Goal: Communication & Community: Answer question/provide support

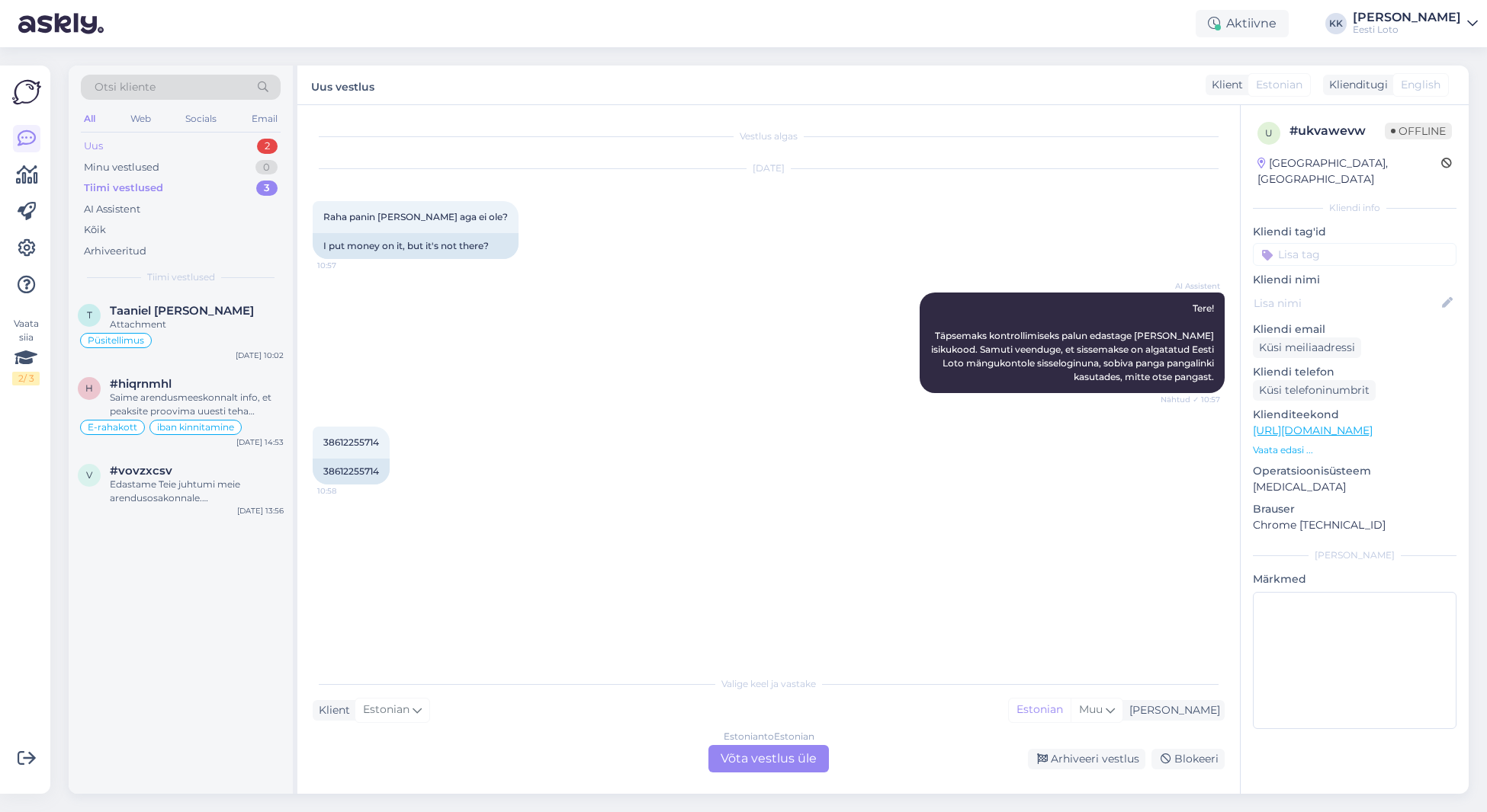
click at [140, 144] on div "Uus 2" at bounding box center [180, 145] width 200 height 21
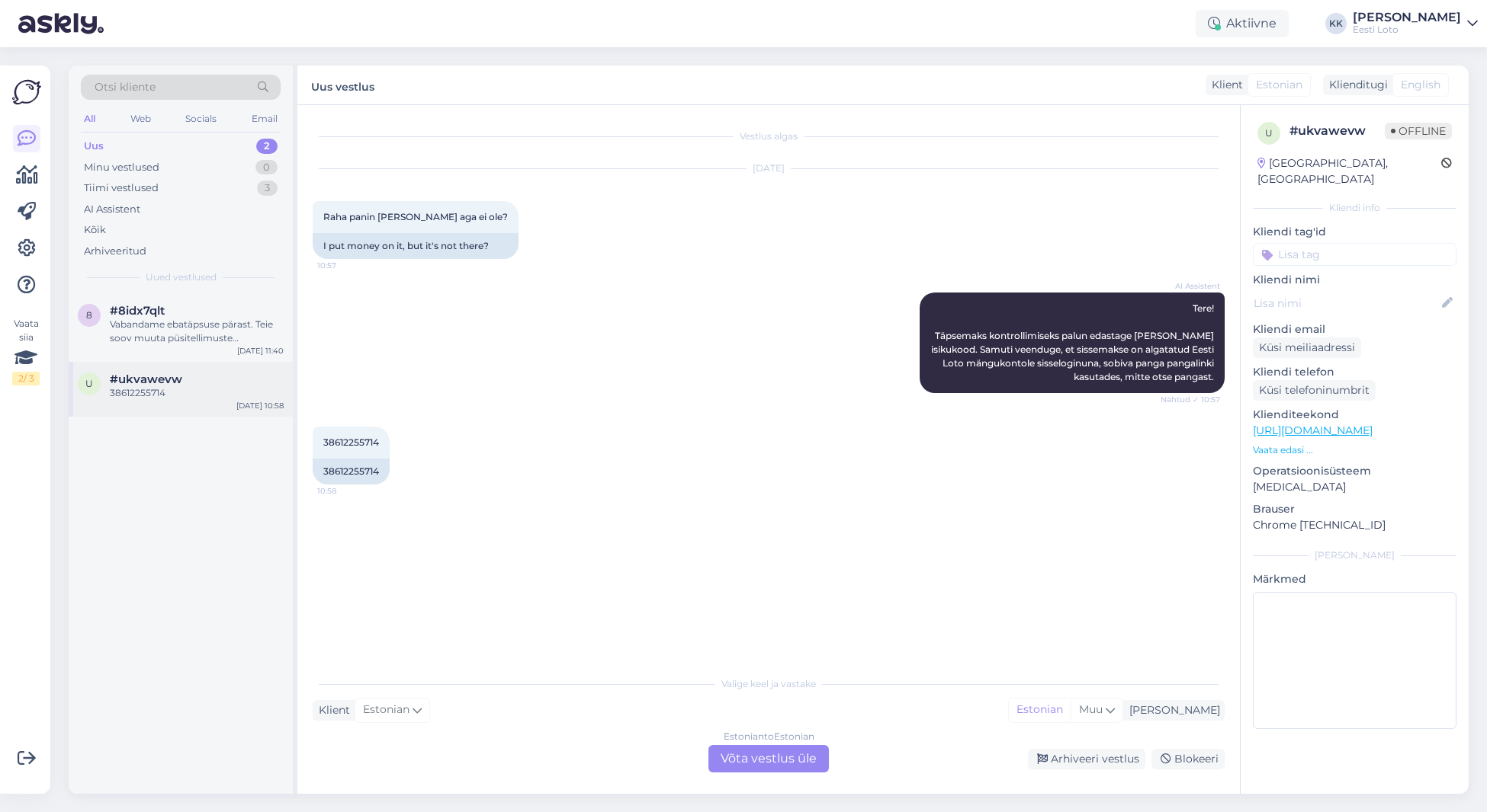
click at [164, 382] on span "#ukvawevw" at bounding box center [145, 380] width 73 height 14
click at [360, 441] on span "38612255714" at bounding box center [351, 442] width 56 height 11
copy span "38612255714"
click at [652, 505] on div "Vestlus algas [DATE] Raha panin [PERSON_NAME] aga ei ole? 10:57 I put money on …" at bounding box center [775, 387] width 926 height 534
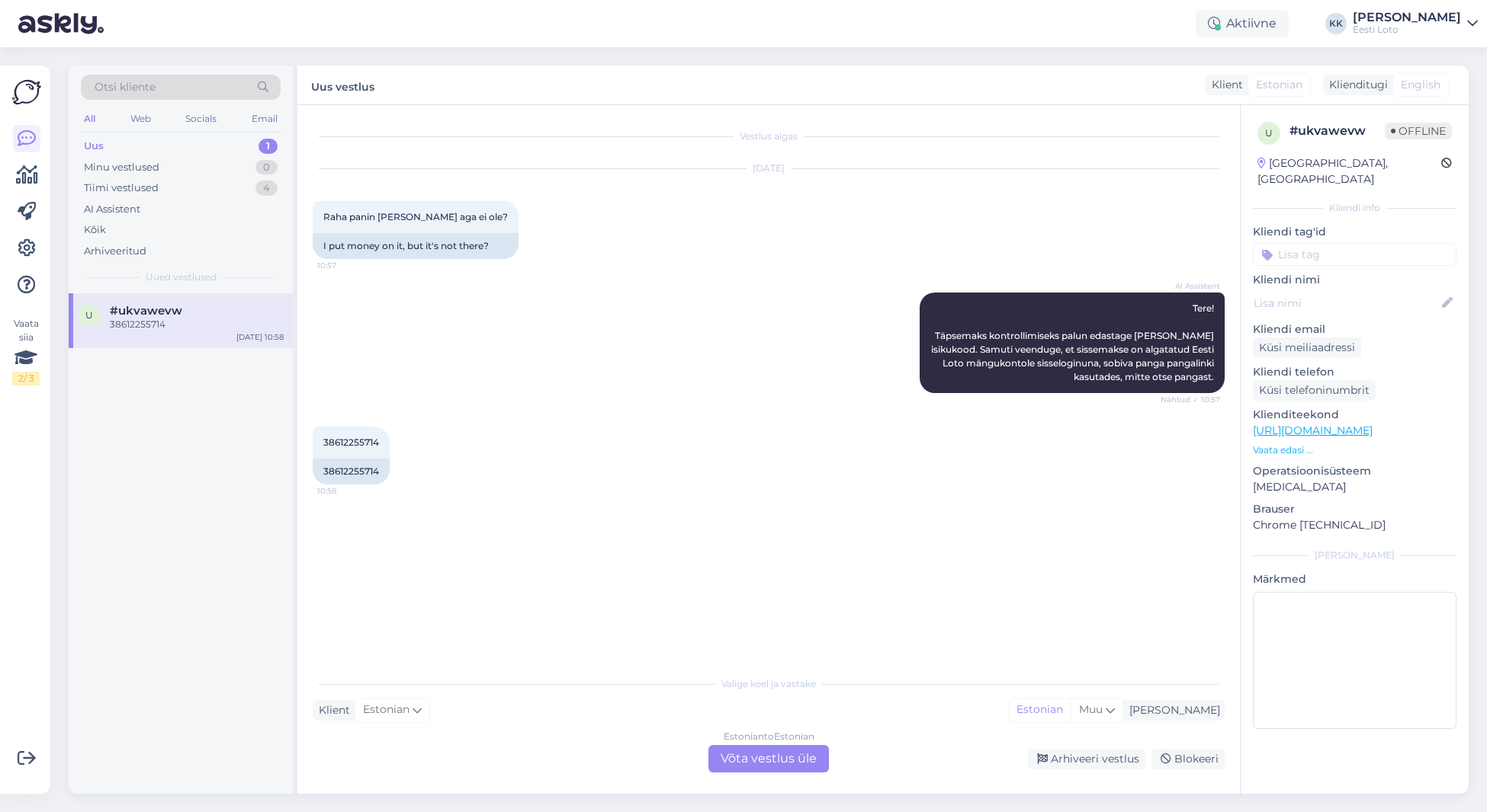
click at [151, 323] on div "38612255714" at bounding box center [196, 324] width 174 height 14
click at [783, 763] on div "Estonian to Estonian Võta vestlus üle" at bounding box center [768, 759] width 120 height 28
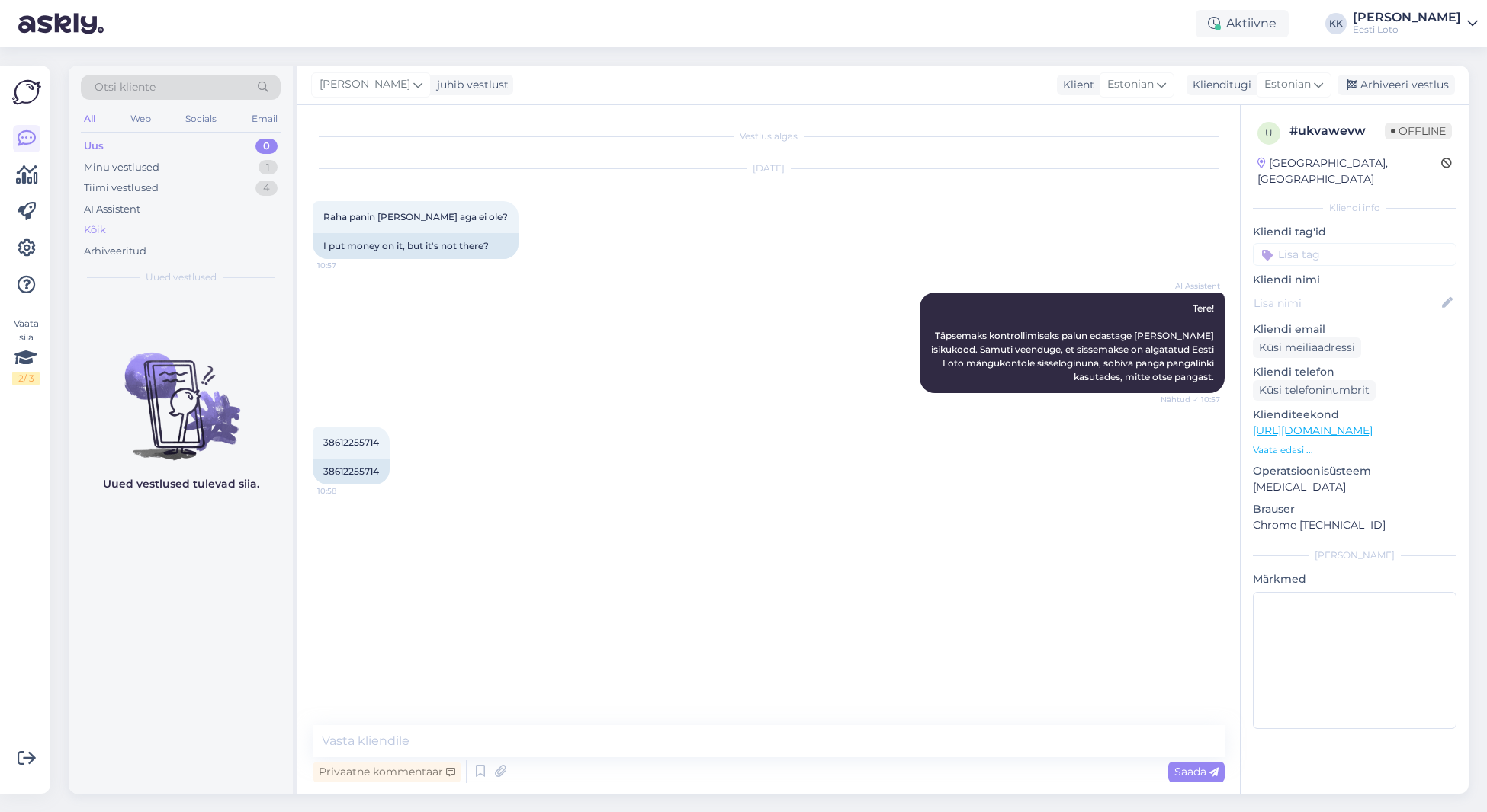
click at [126, 232] on div "Kõik" at bounding box center [180, 230] width 200 height 21
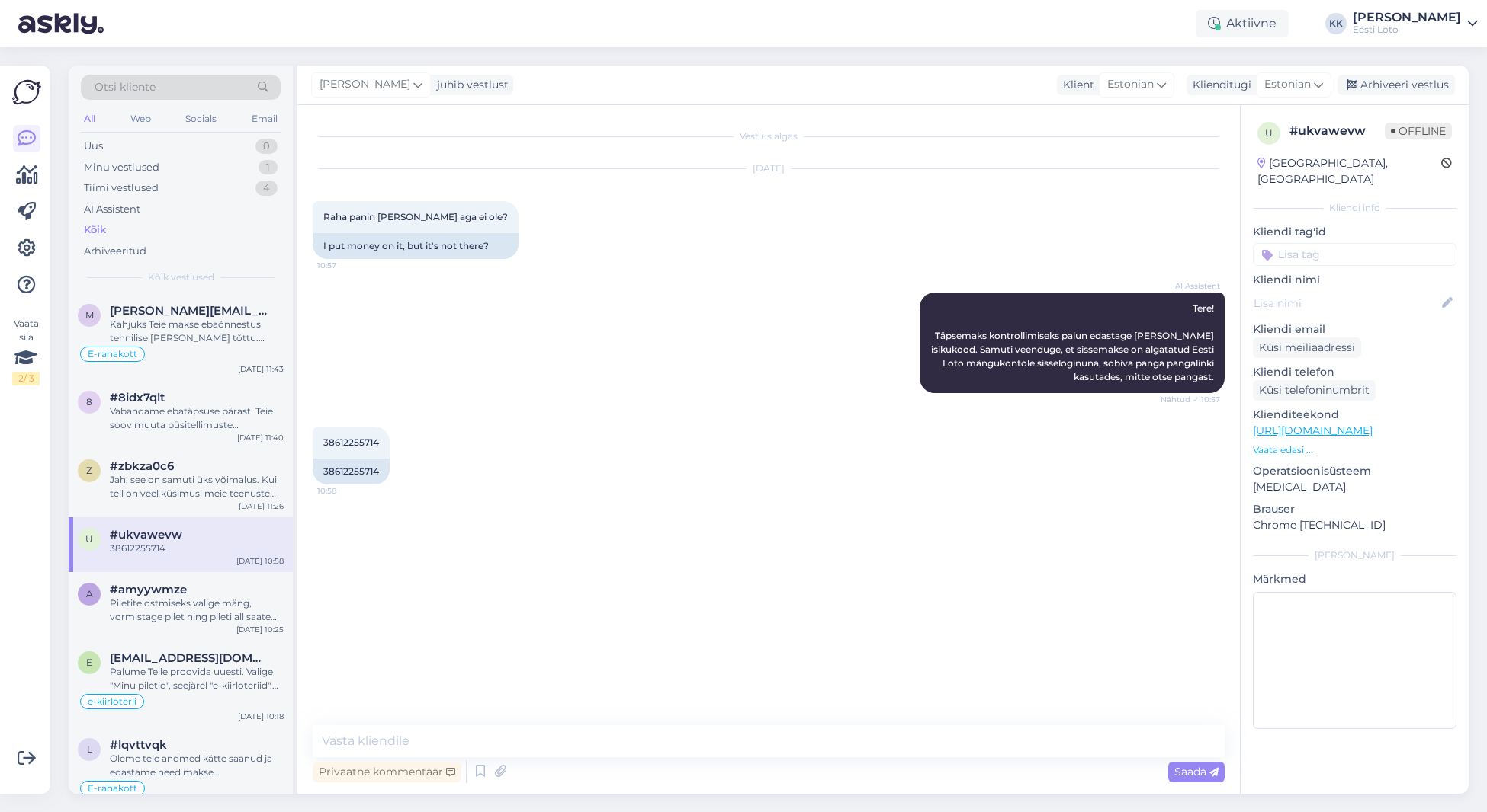
click at [216, 88] on div "Otsi kliente" at bounding box center [180, 87] width 200 height 25
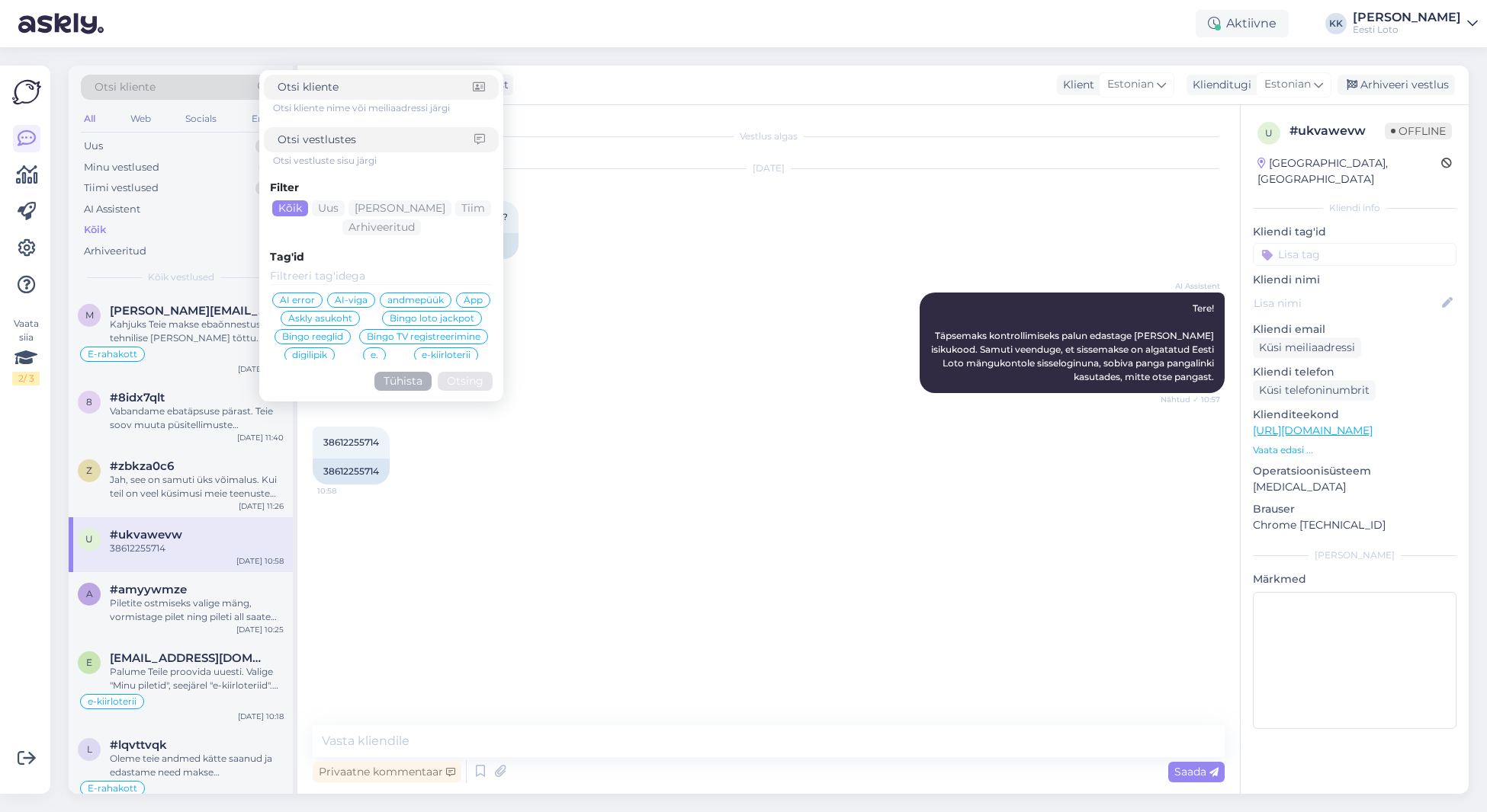
click at [696, 238] on div "[DATE] Raha panin [PERSON_NAME] aga ei ole? 10:57 I put money on it, but it's n…" at bounding box center [768, 214] width 912 height 123
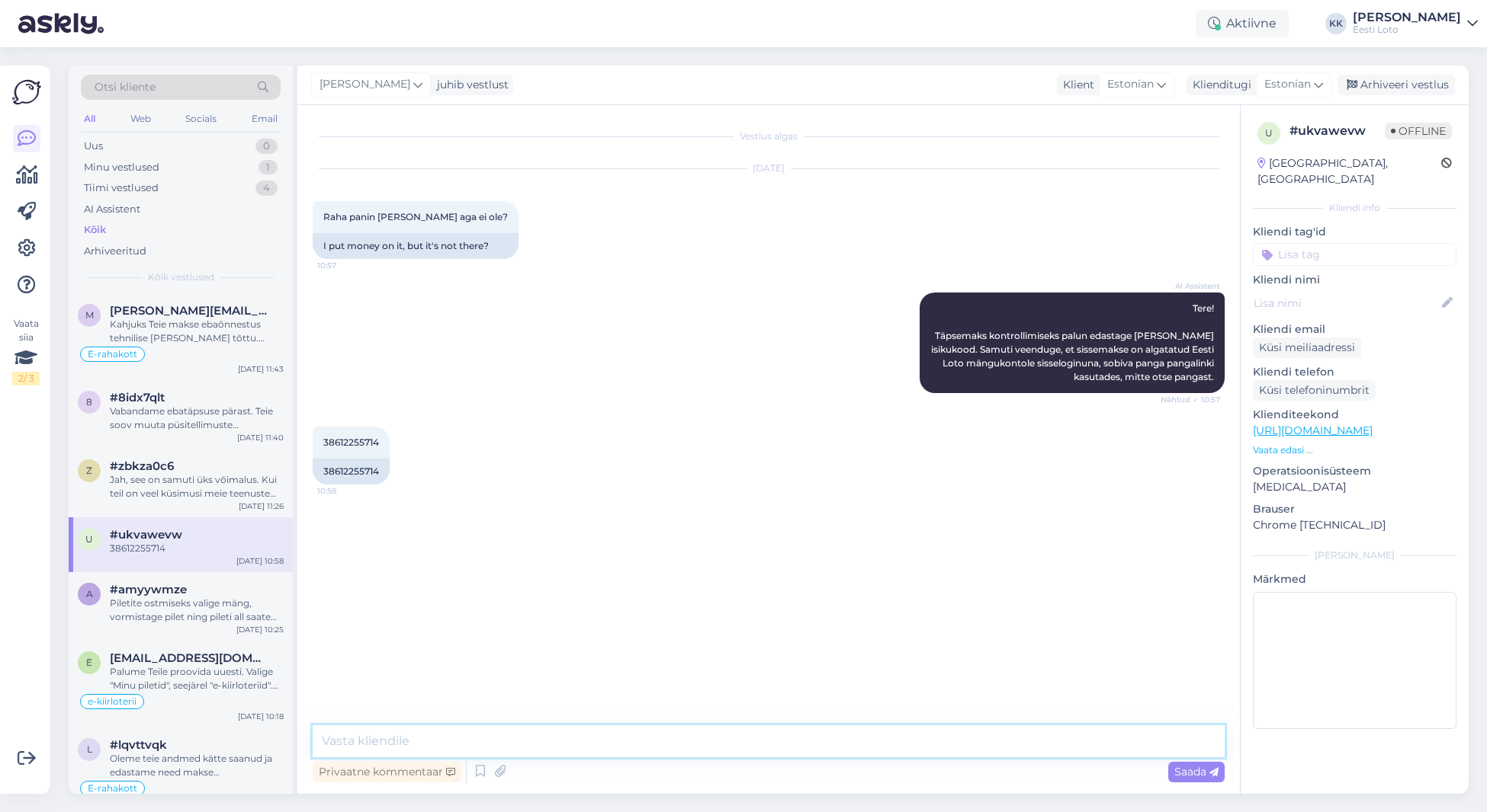
click at [596, 740] on textarea at bounding box center [768, 741] width 912 height 32
paste textarea "Tere Täname Teid kirja eest. Näeme, et raha laekus väikese viibega Teie e-rahak…"
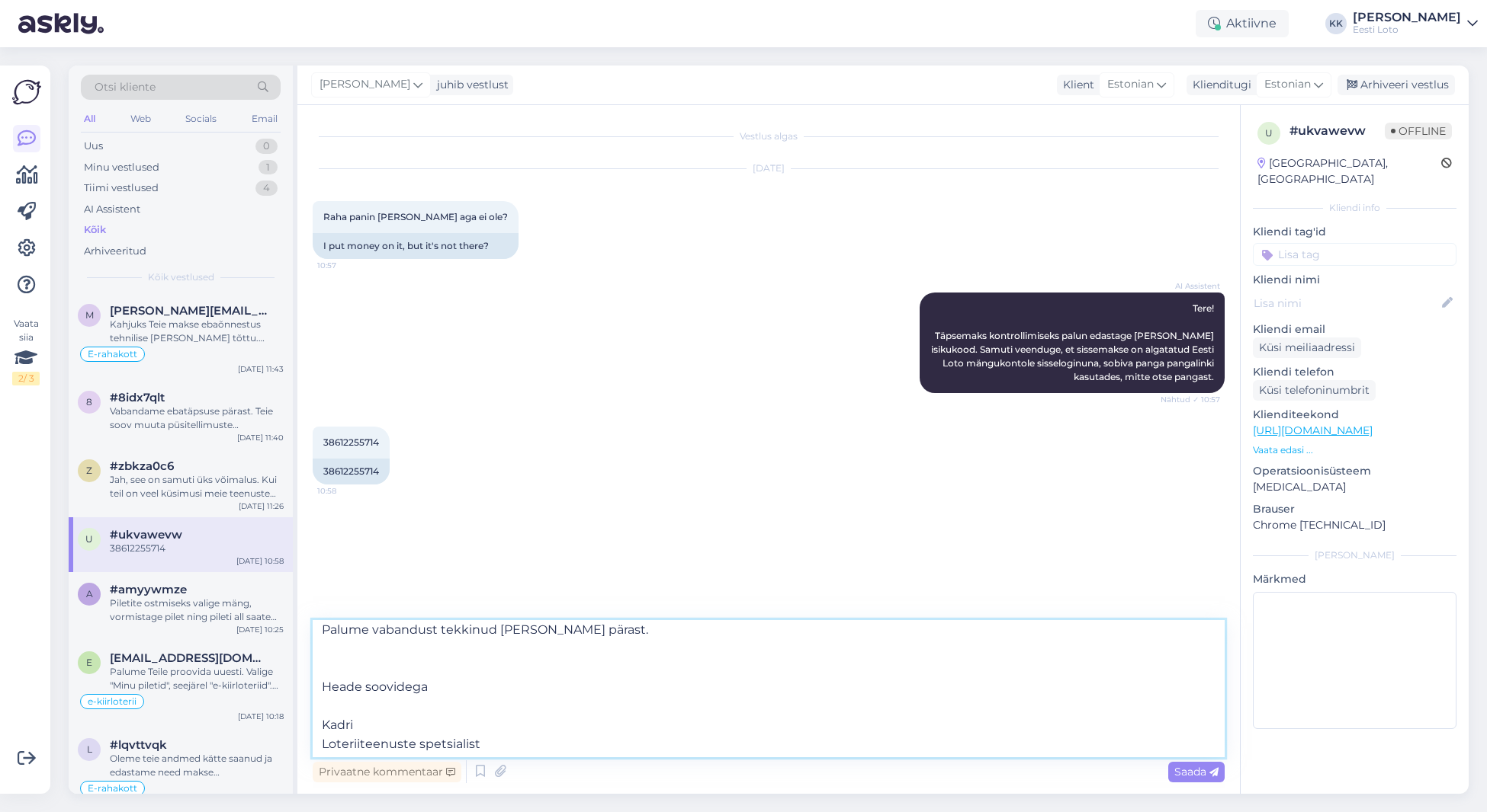
scroll to position [161, 0]
drag, startPoint x: 322, startPoint y: 686, endPoint x: 487, endPoint y: 740, distance: 173.6
click at [487, 740] on textarea "Tere Täname Teid kirja eest. Näeme, et raha laekus väikese viibega Teie e-rahak…" at bounding box center [768, 689] width 912 height 137
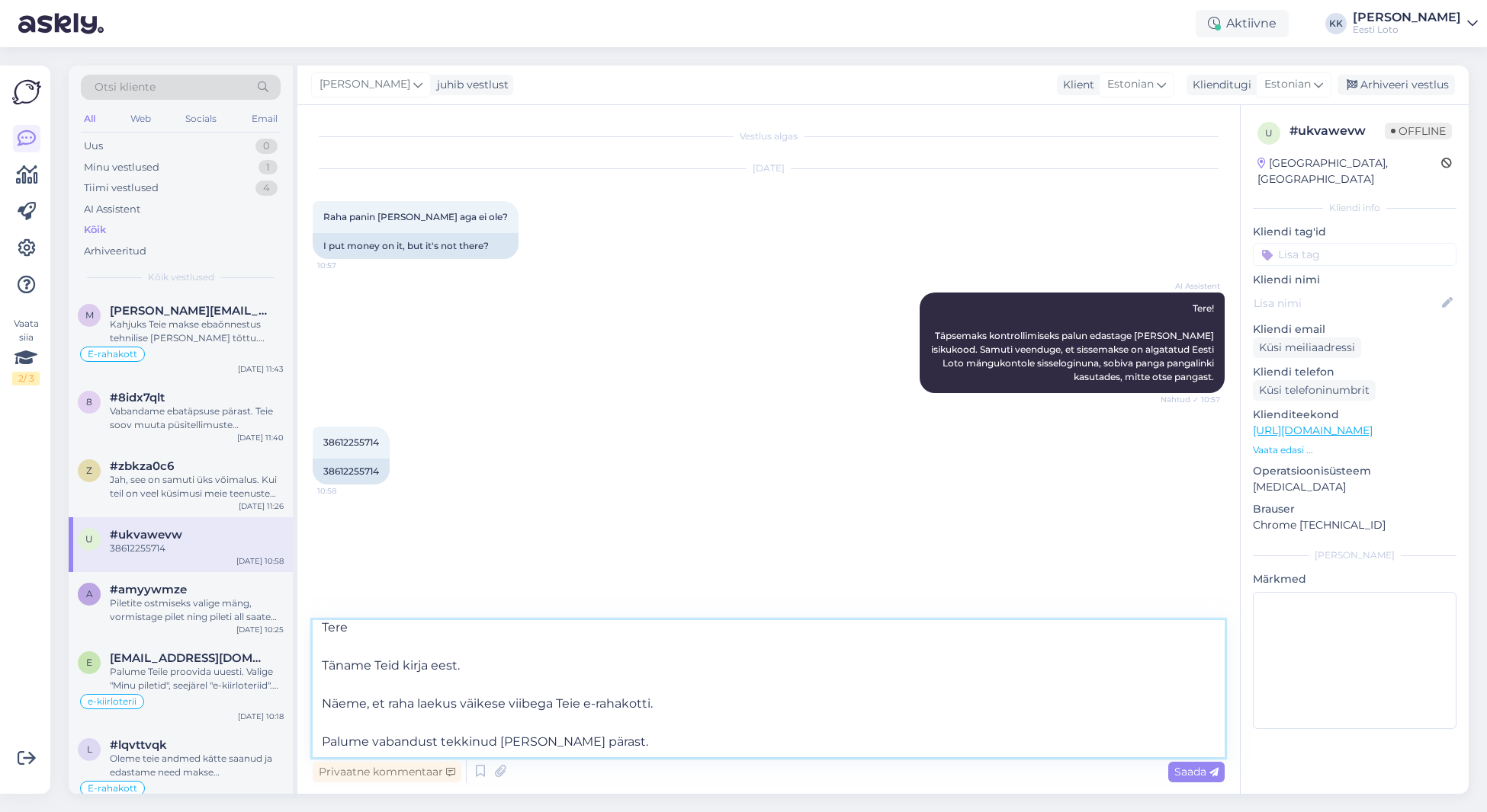
scroll to position [8, 0]
drag, startPoint x: 484, startPoint y: 666, endPoint x: 322, endPoint y: 666, distance: 162.0
click at [322, 666] on textarea "Tere Täname Teid kirja eest. Näeme, et raha laekus väikese viibega Teie e-rahak…" at bounding box center [768, 689] width 912 height 137
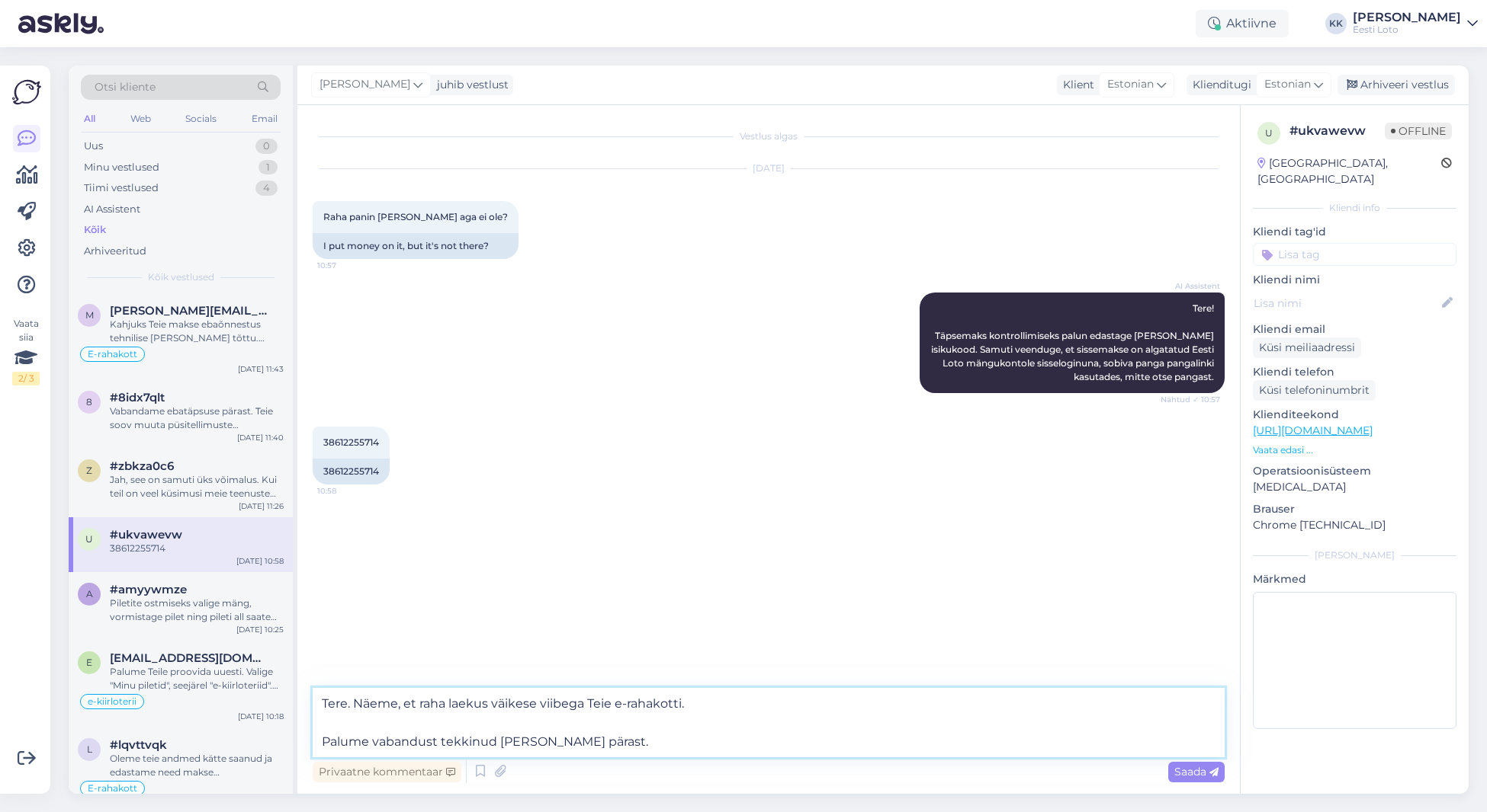
click at [316, 747] on textarea "Tere. Näeme, et raha laekus väikese viibega Teie e-rahakotti. Palume vabandust …" at bounding box center [768, 723] width 912 height 70
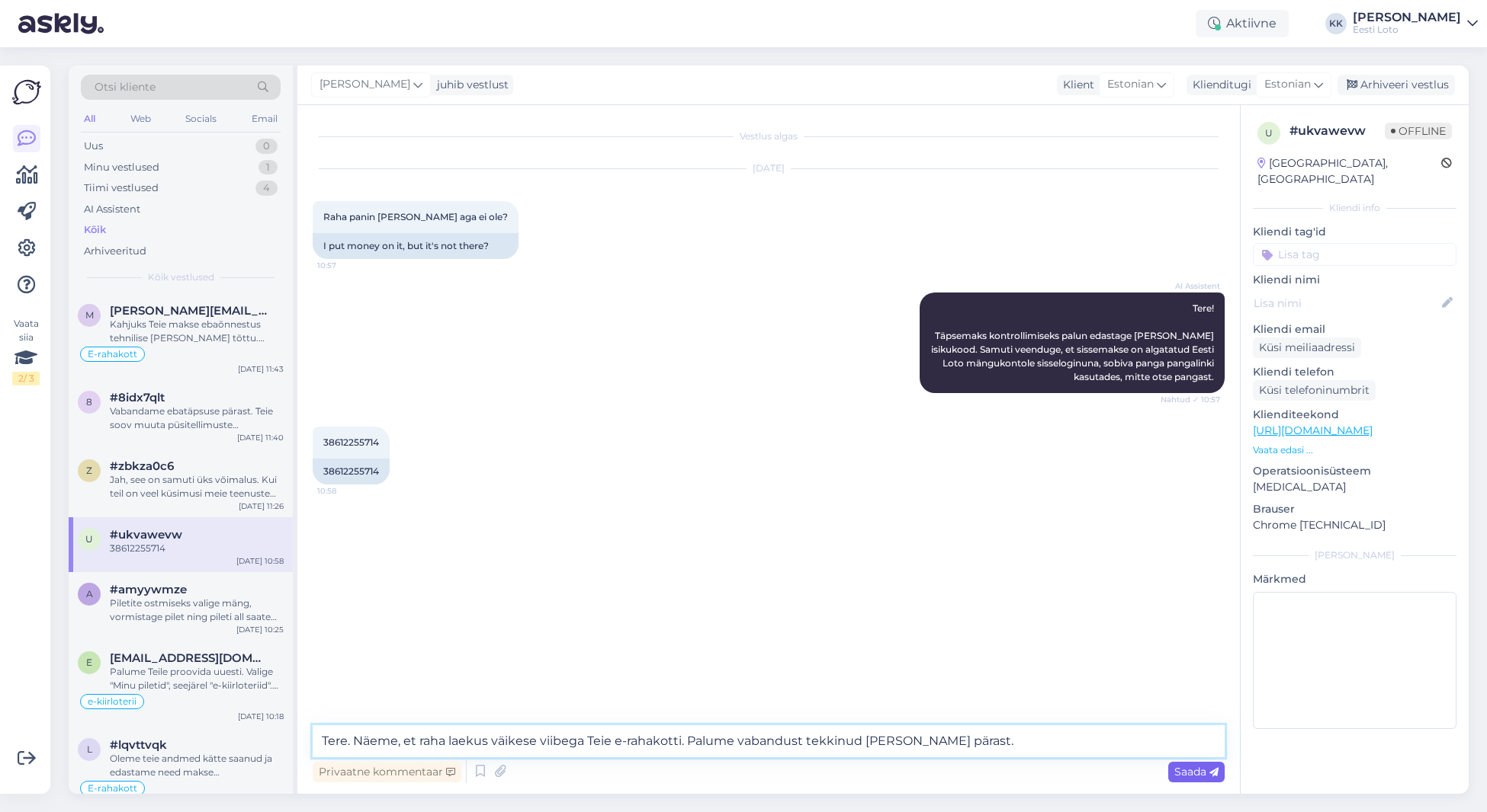
type textarea "Tere. Näeme, et raha laekus väikese viibega Teie e-rahakotti. Palume vabandust …"
click at [1186, 767] on span "Saada" at bounding box center [1196, 772] width 44 height 14
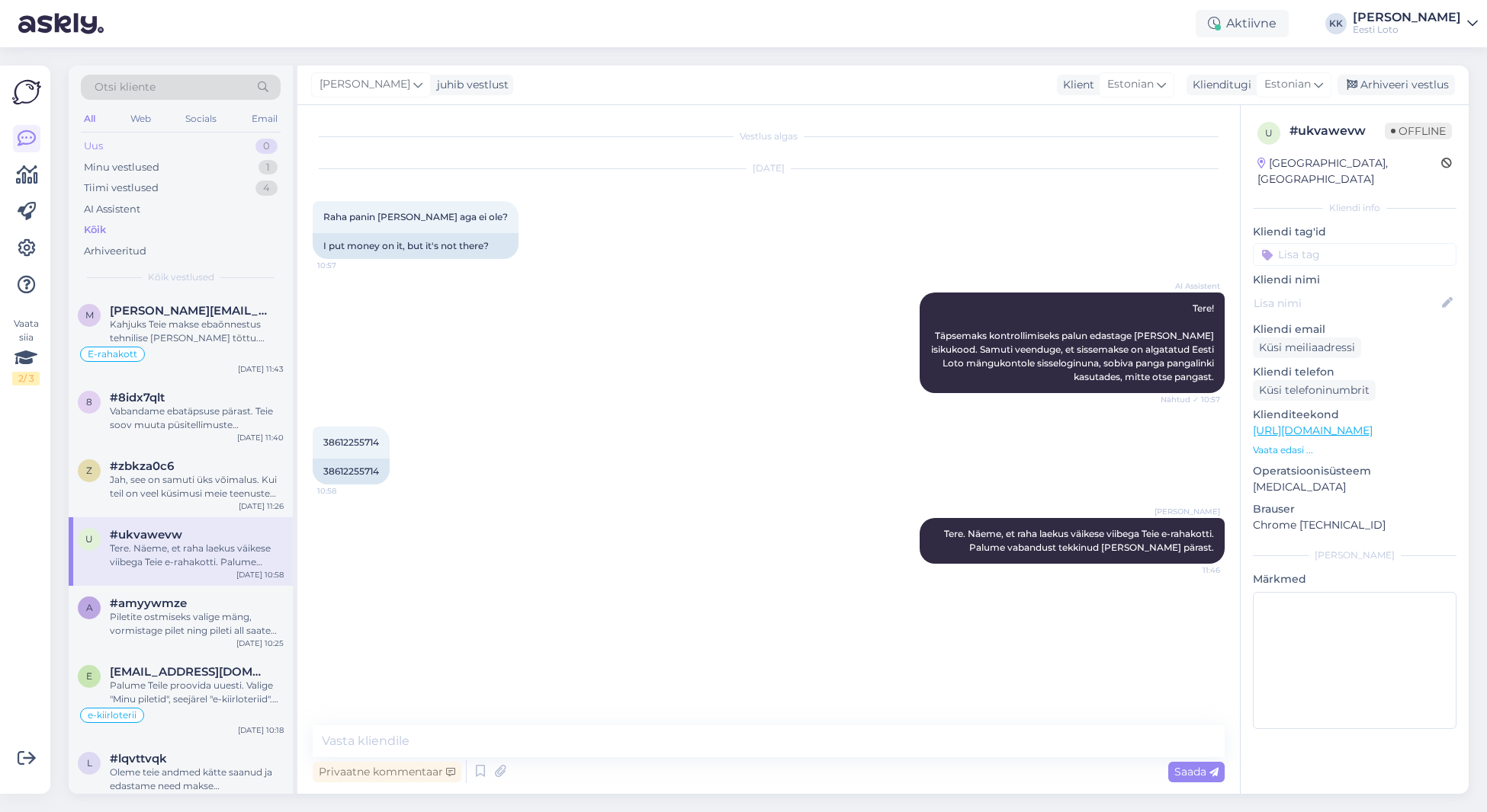
click at [141, 141] on div "Uus 0" at bounding box center [180, 145] width 200 height 21
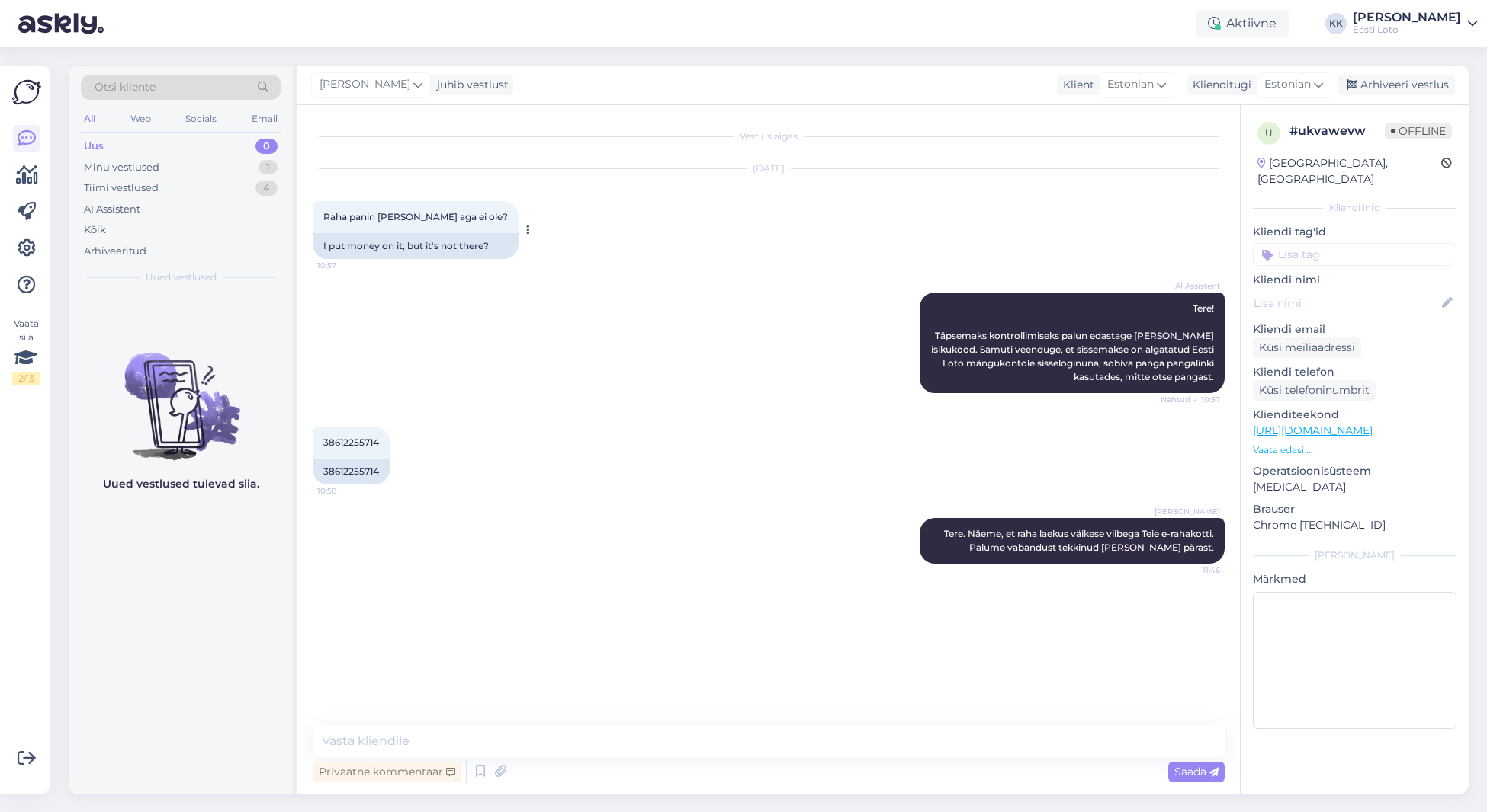
drag, startPoint x: 187, startPoint y: 167, endPoint x: 331, endPoint y: 216, distance: 152.1
click at [187, 167] on div "Minu vestlused 1" at bounding box center [180, 167] width 200 height 21
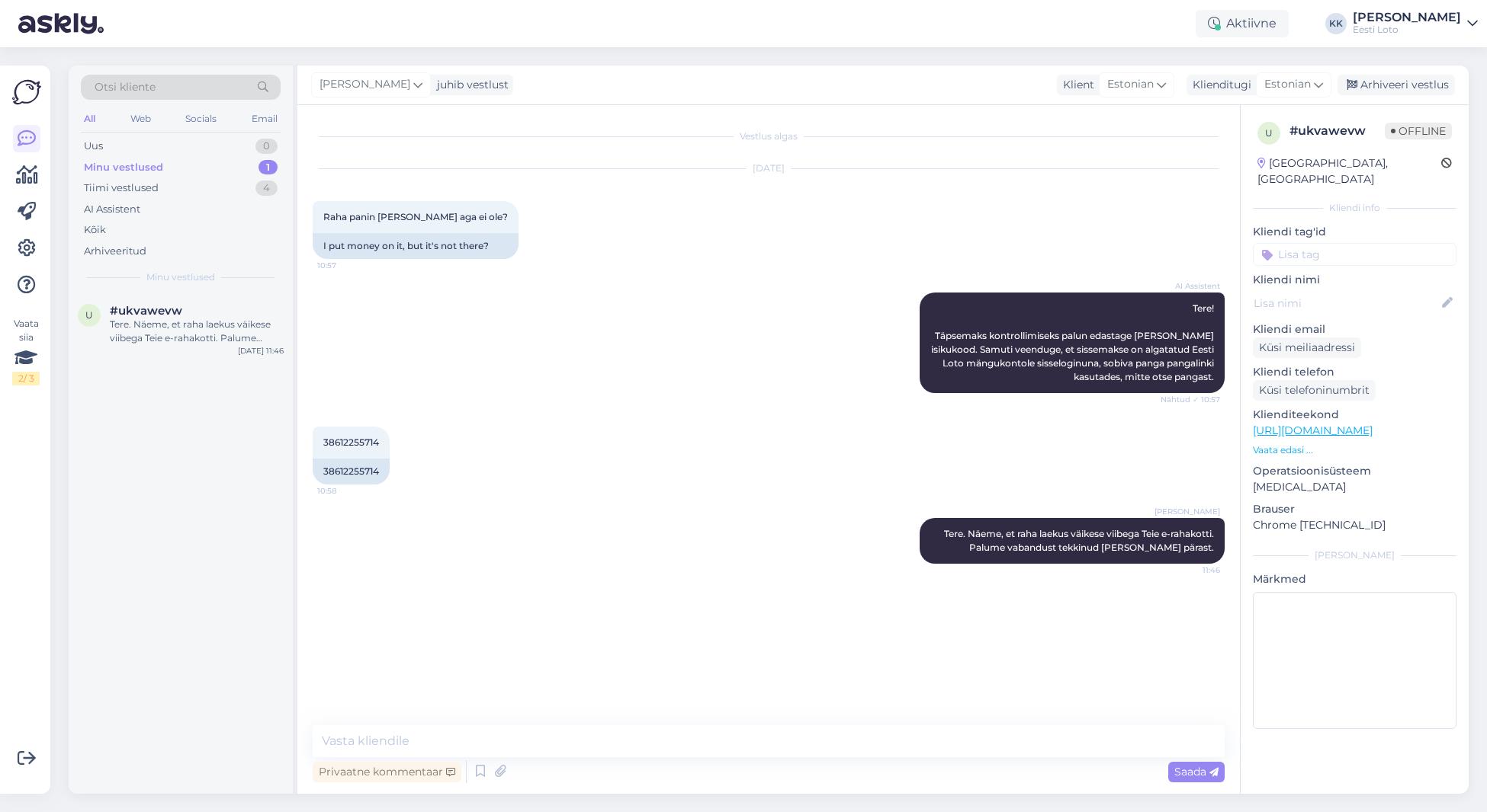
drag, startPoint x: 1356, startPoint y: 236, endPoint x: 1384, endPoint y: 275, distance: 48.0
click at [1356, 243] on input at bounding box center [1354, 254] width 204 height 23
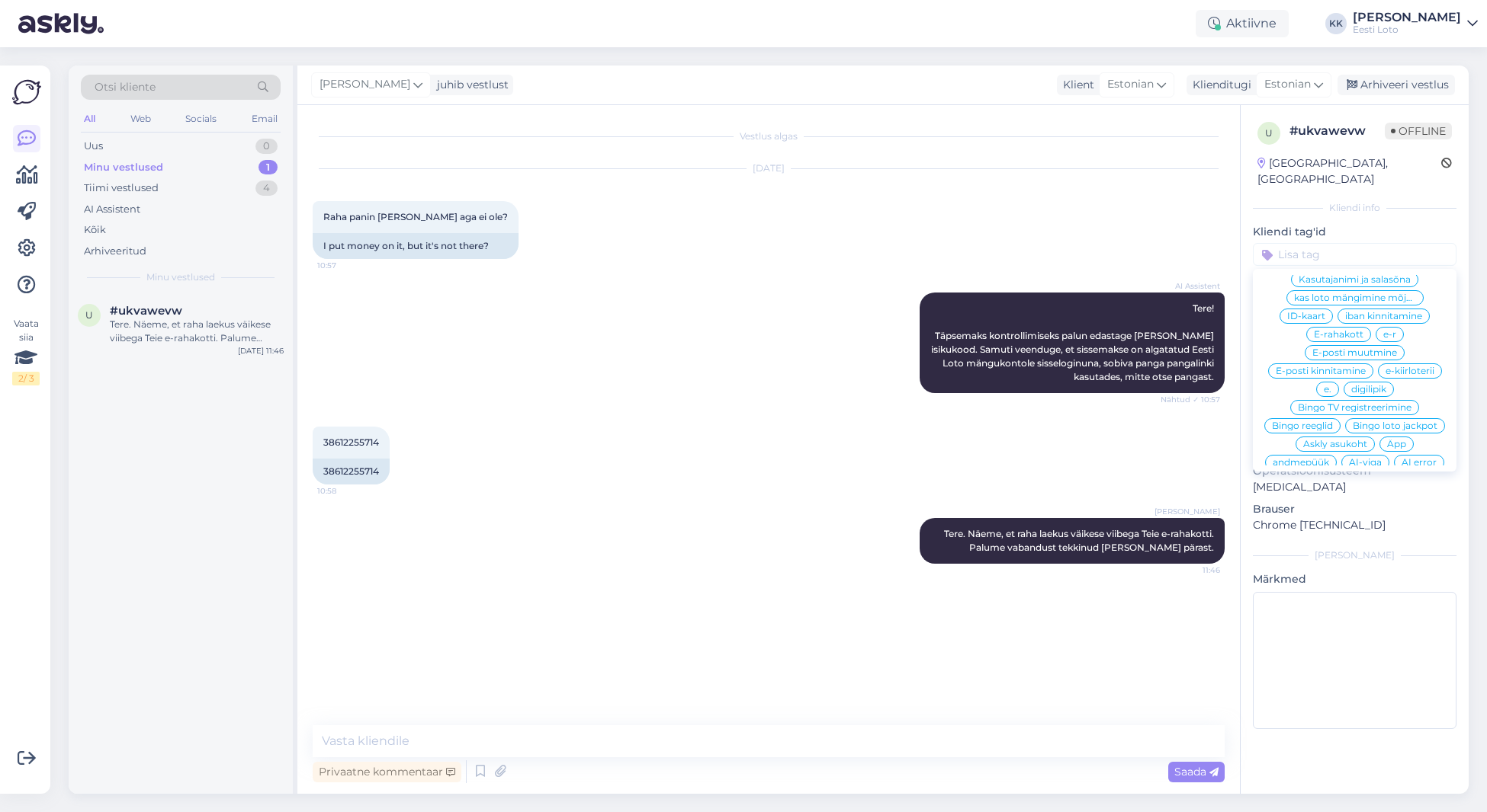
scroll to position [527, 0]
click at [1346, 331] on span "E-rahakott" at bounding box center [1339, 335] width 50 height 9
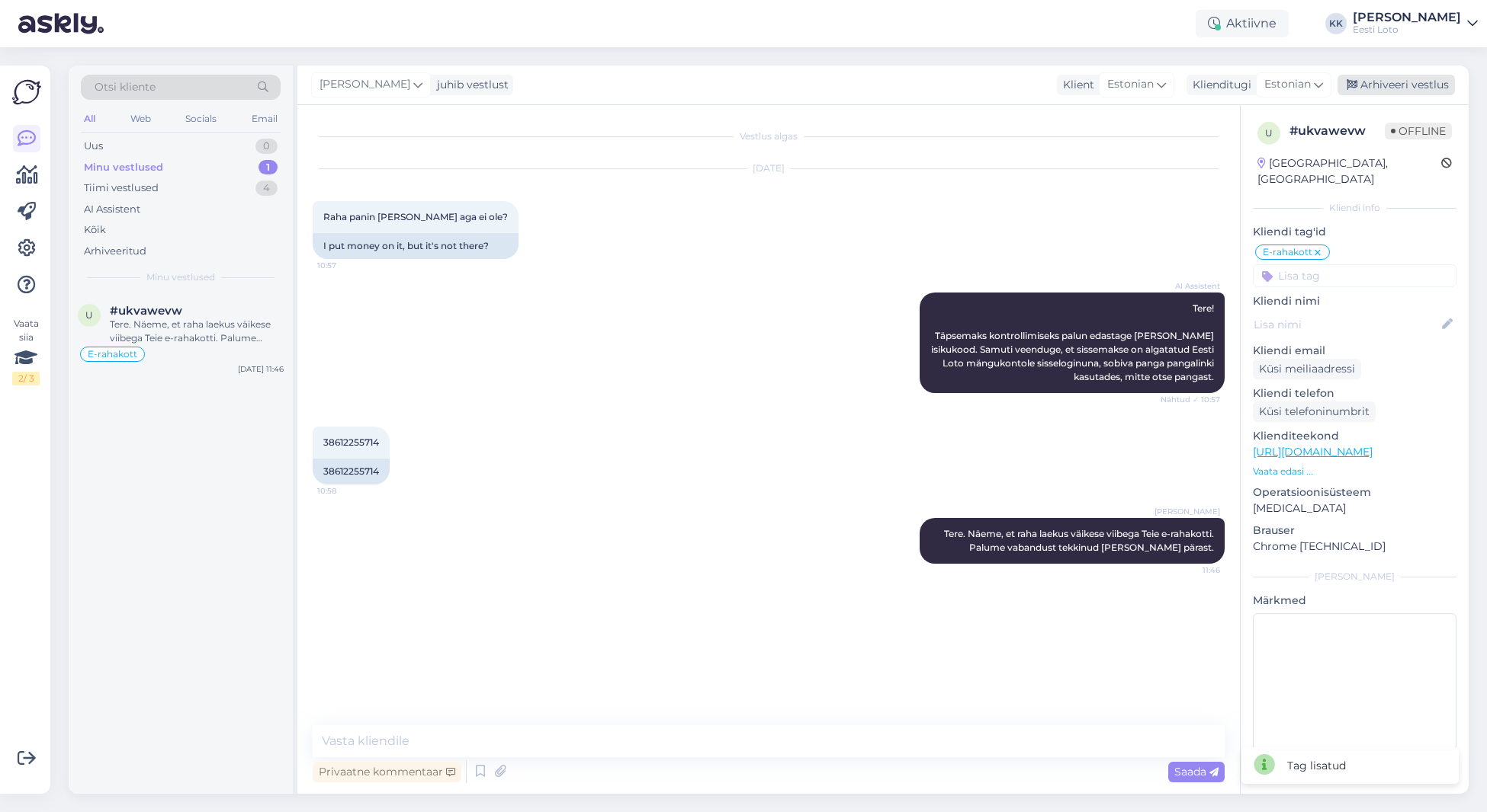
click at [1422, 81] on div "Arhiveeri vestlus" at bounding box center [1395, 85] width 117 height 21
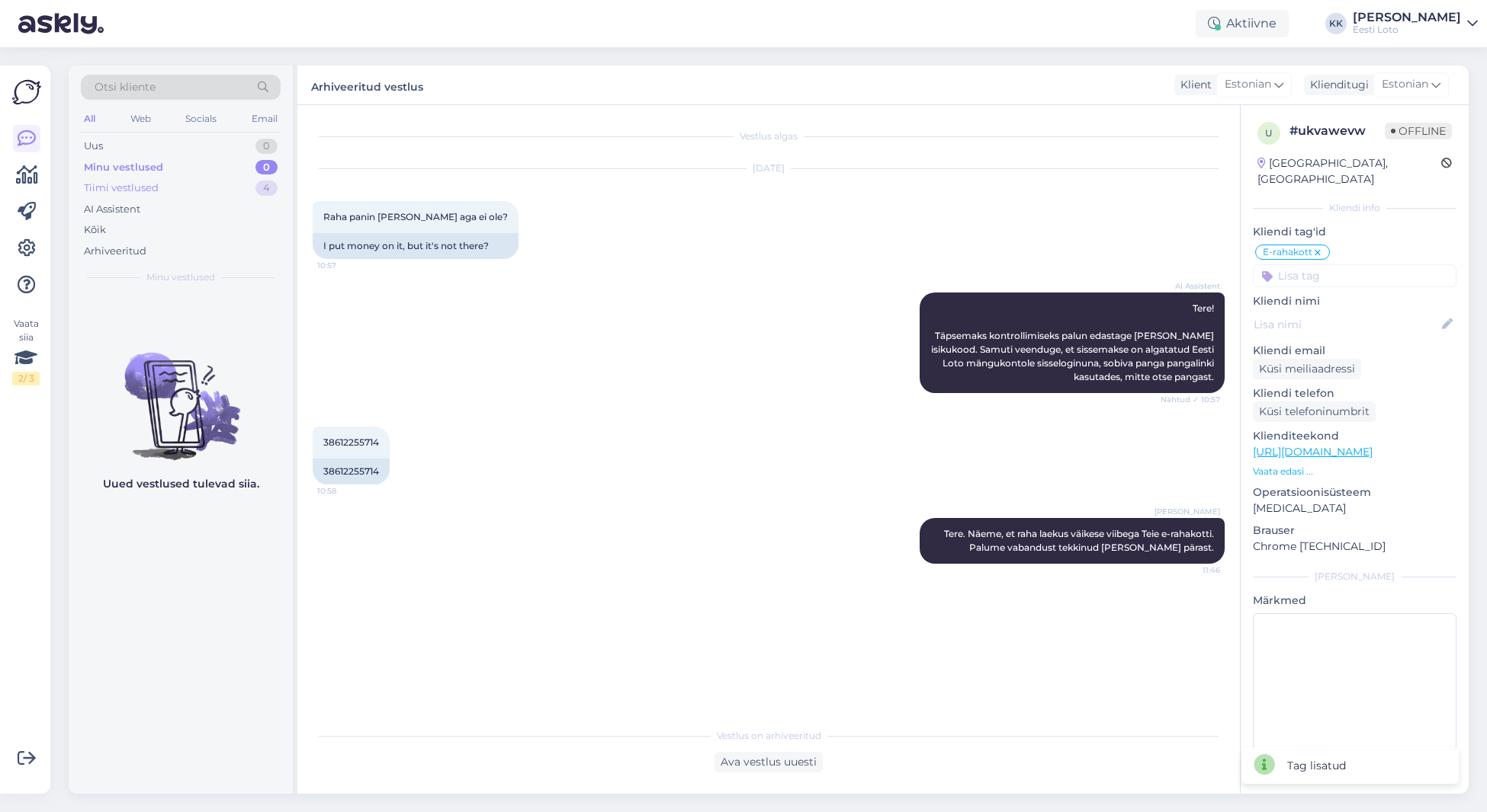
click at [178, 191] on div "Tiimi vestlused 4" at bounding box center [180, 187] width 200 height 21
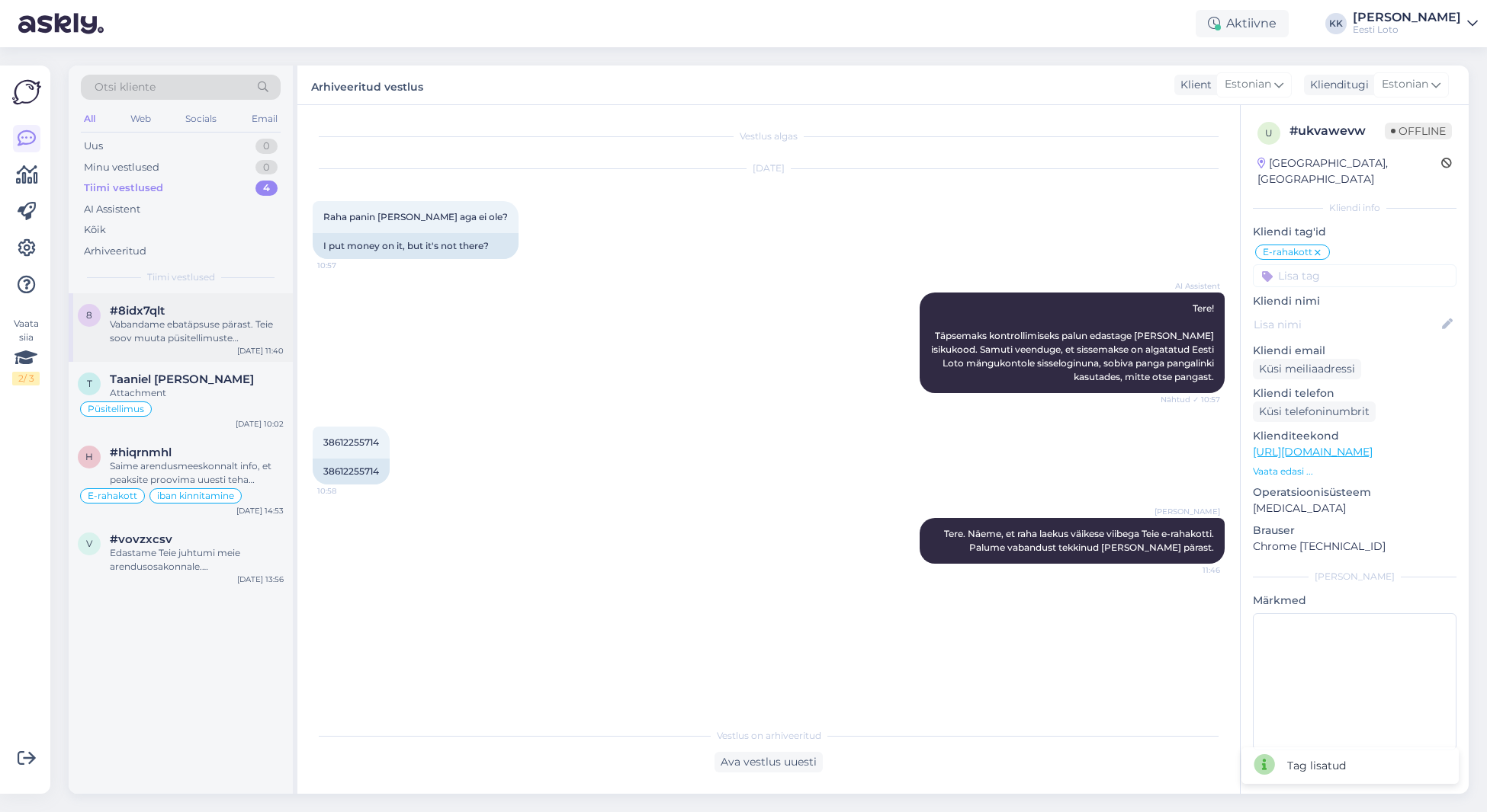
click at [177, 325] on div "Vabandame ebatäpsuse pärast. Teie soov muuta püsitellimuste makseallikat [PERSO…" at bounding box center [196, 331] width 174 height 28
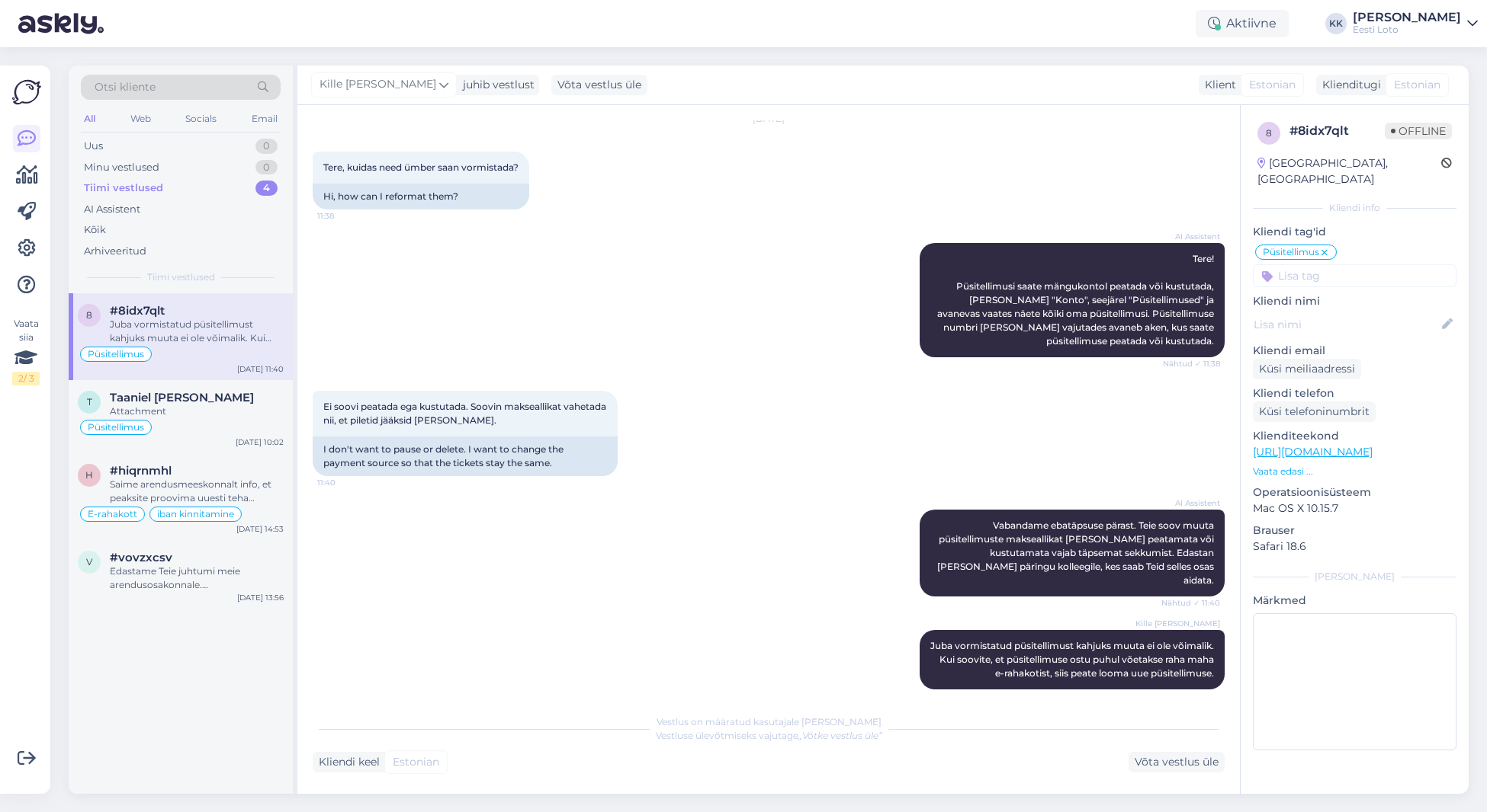
scroll to position [810, 0]
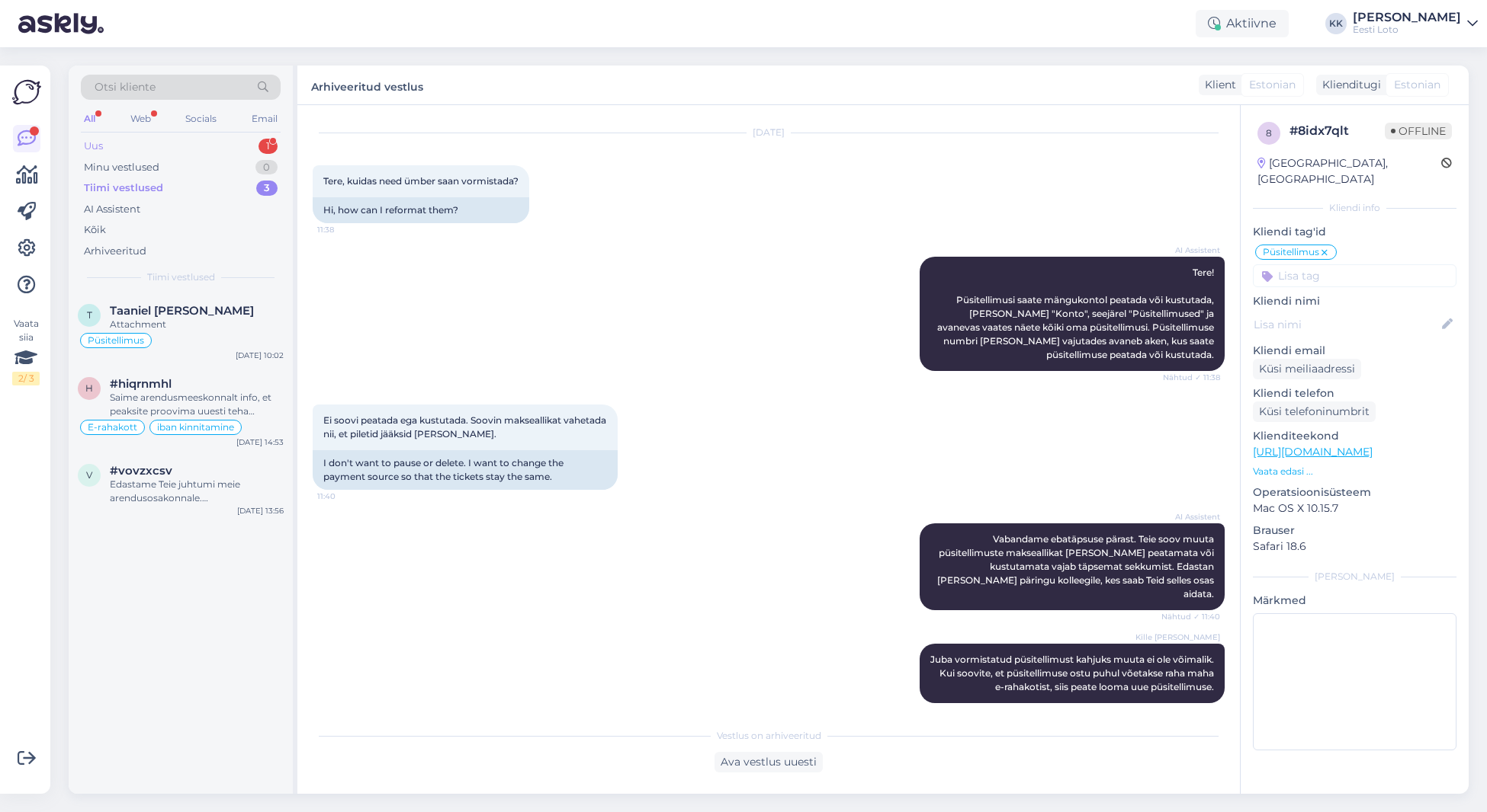
click at [168, 143] on div "Uus 1" at bounding box center [180, 145] width 200 height 21
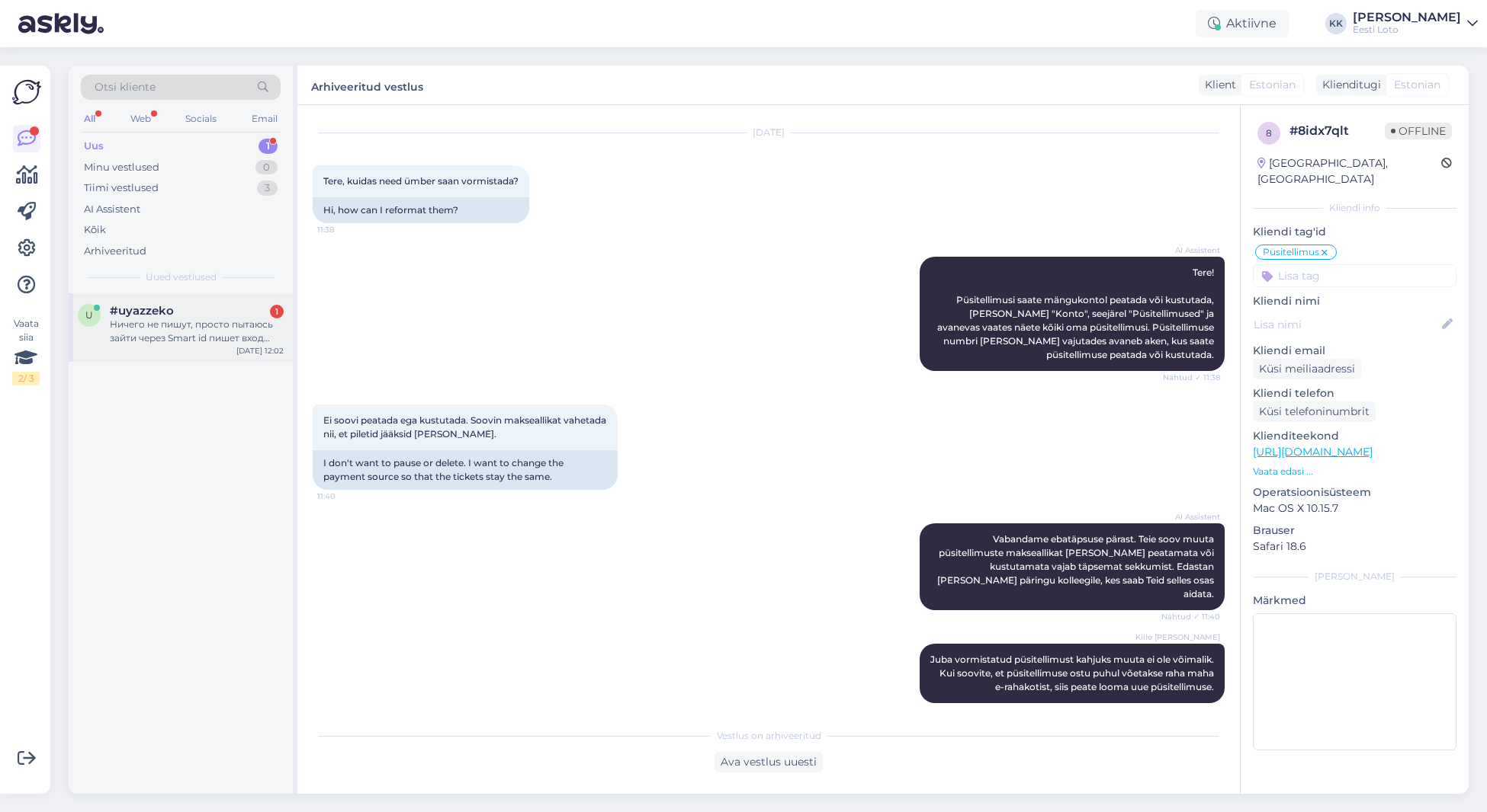
click at [187, 337] on div "Ничего не пишут, просто пытаюсь зайти через Smart id пишет вход успешный,но дал…" at bounding box center [196, 331] width 174 height 28
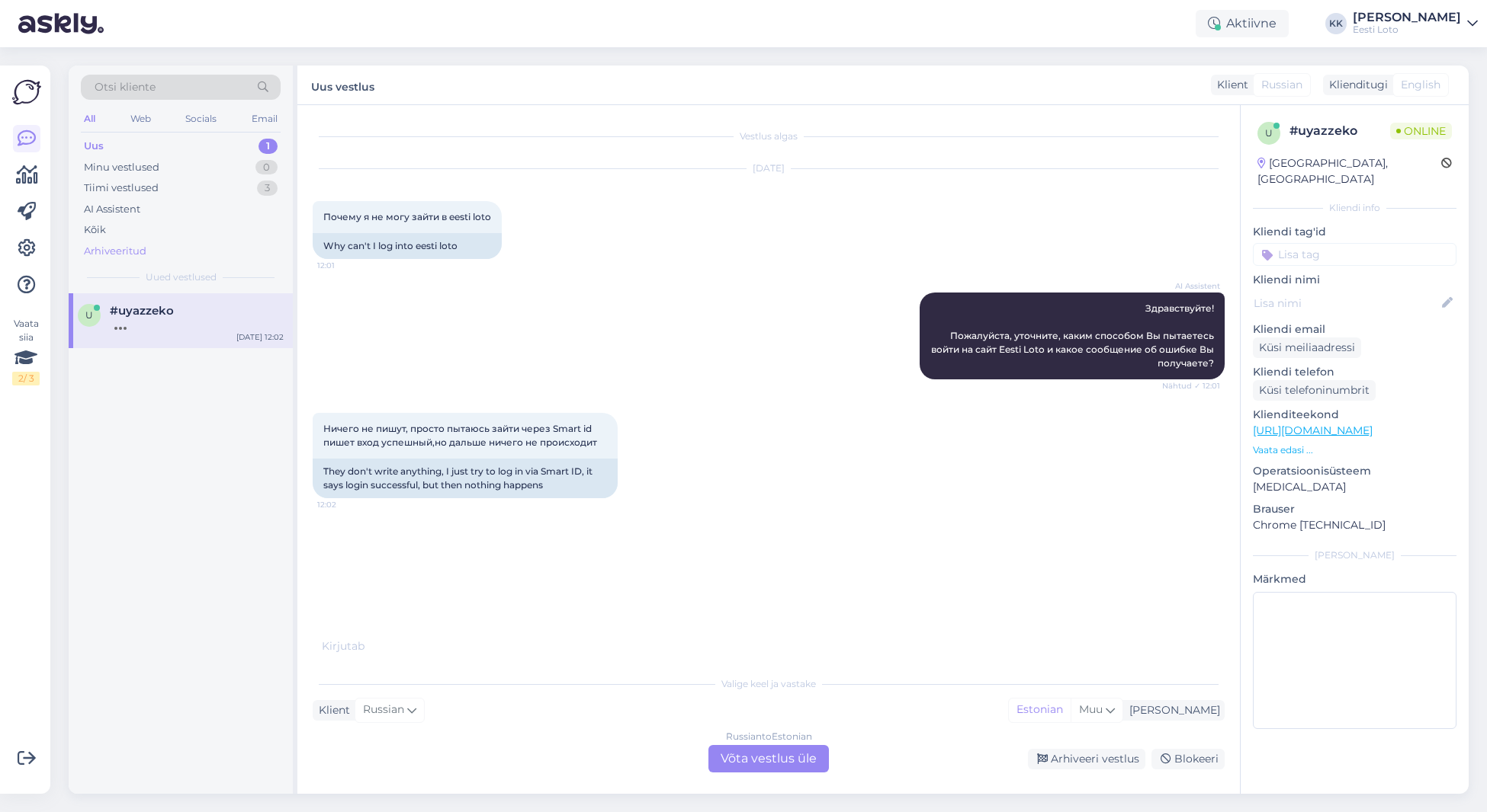
click at [104, 246] on div "Arhiveeritud" at bounding box center [114, 251] width 63 height 15
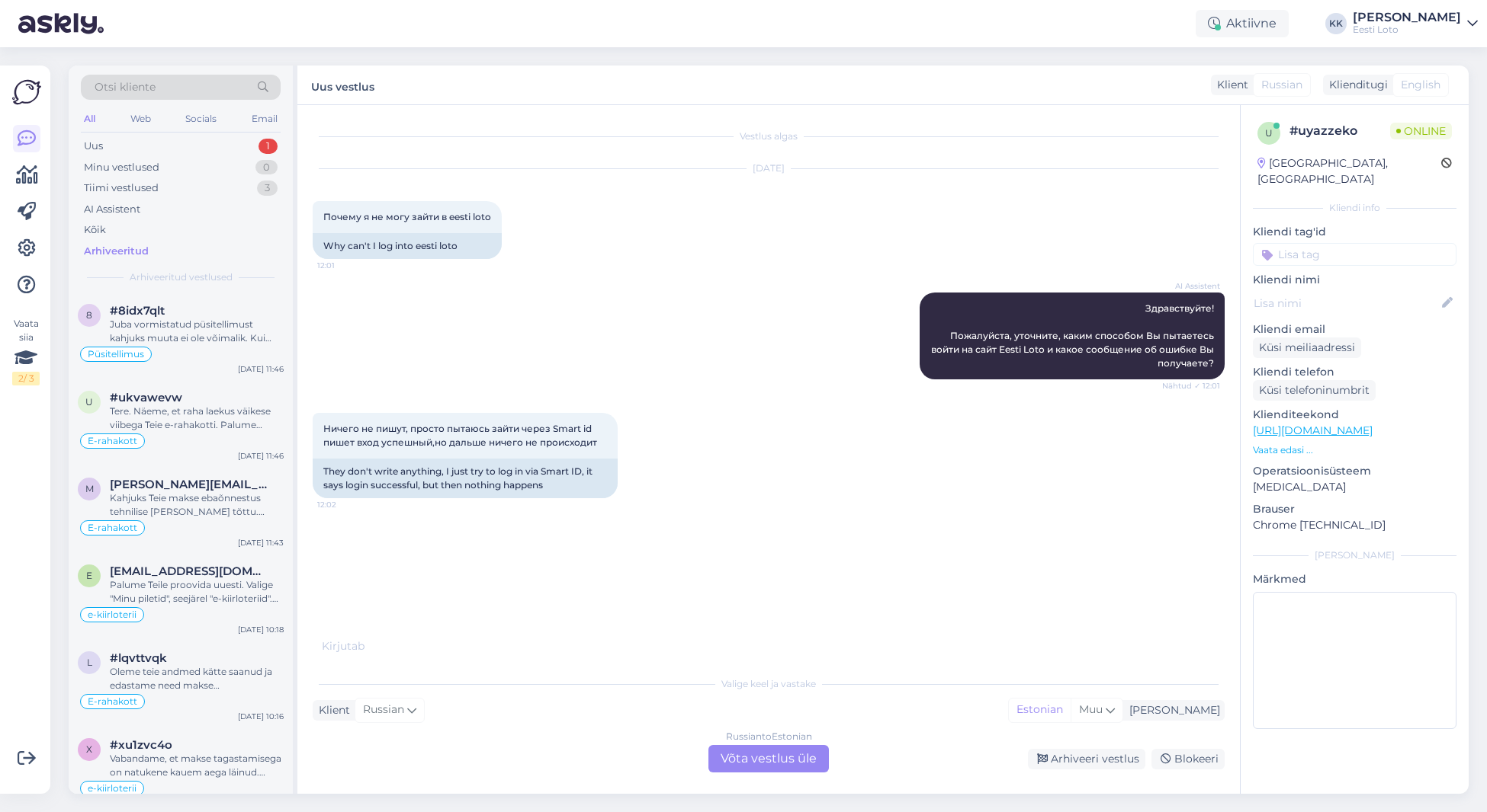
click at [181, 83] on div "Otsi kliente" at bounding box center [180, 87] width 200 height 25
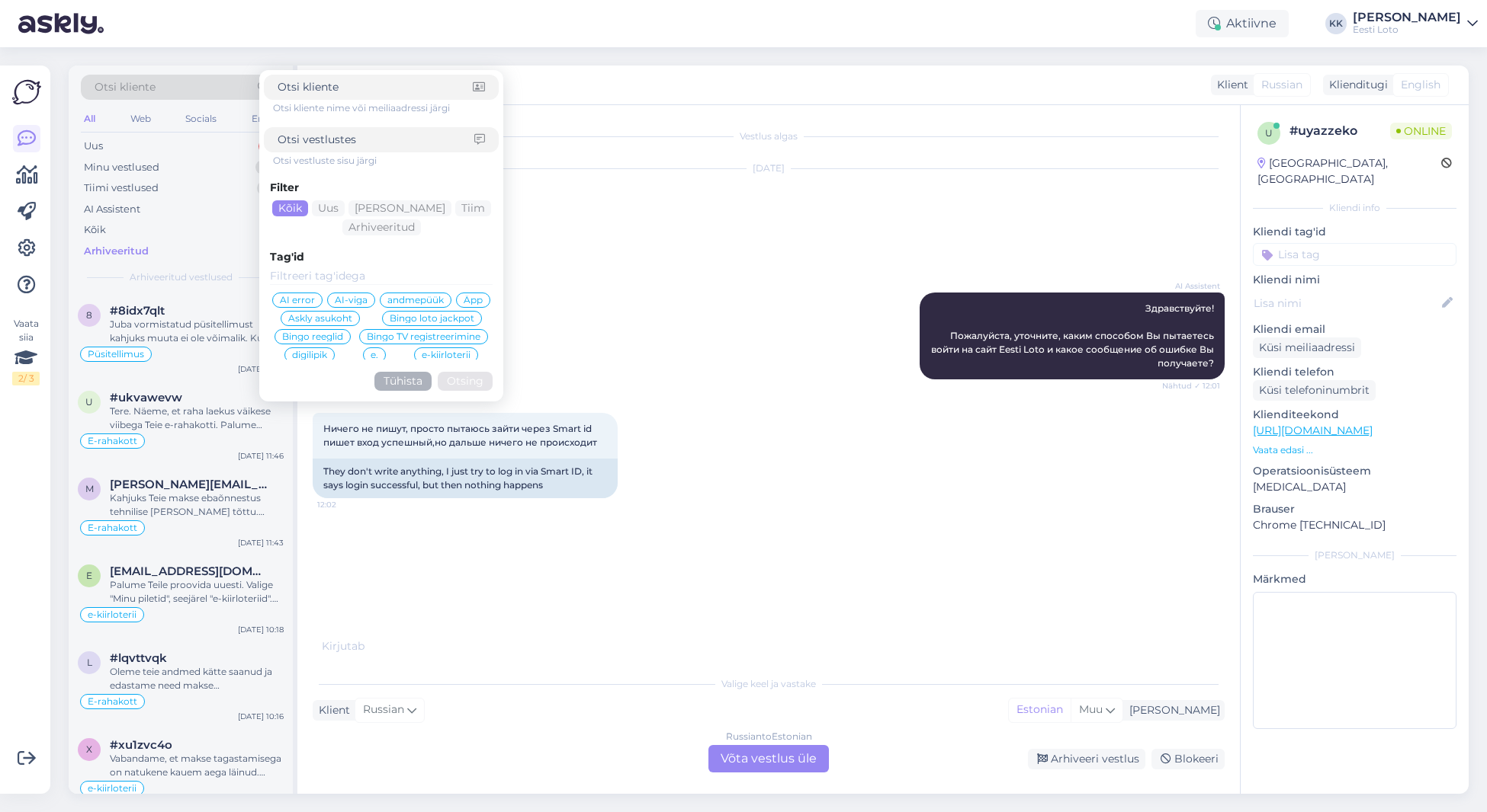
click at [349, 140] on input at bounding box center [376, 140] width 197 height 16
click at [424, 325] on span "Smart-ID probleem" at bounding box center [425, 327] width 90 height 9
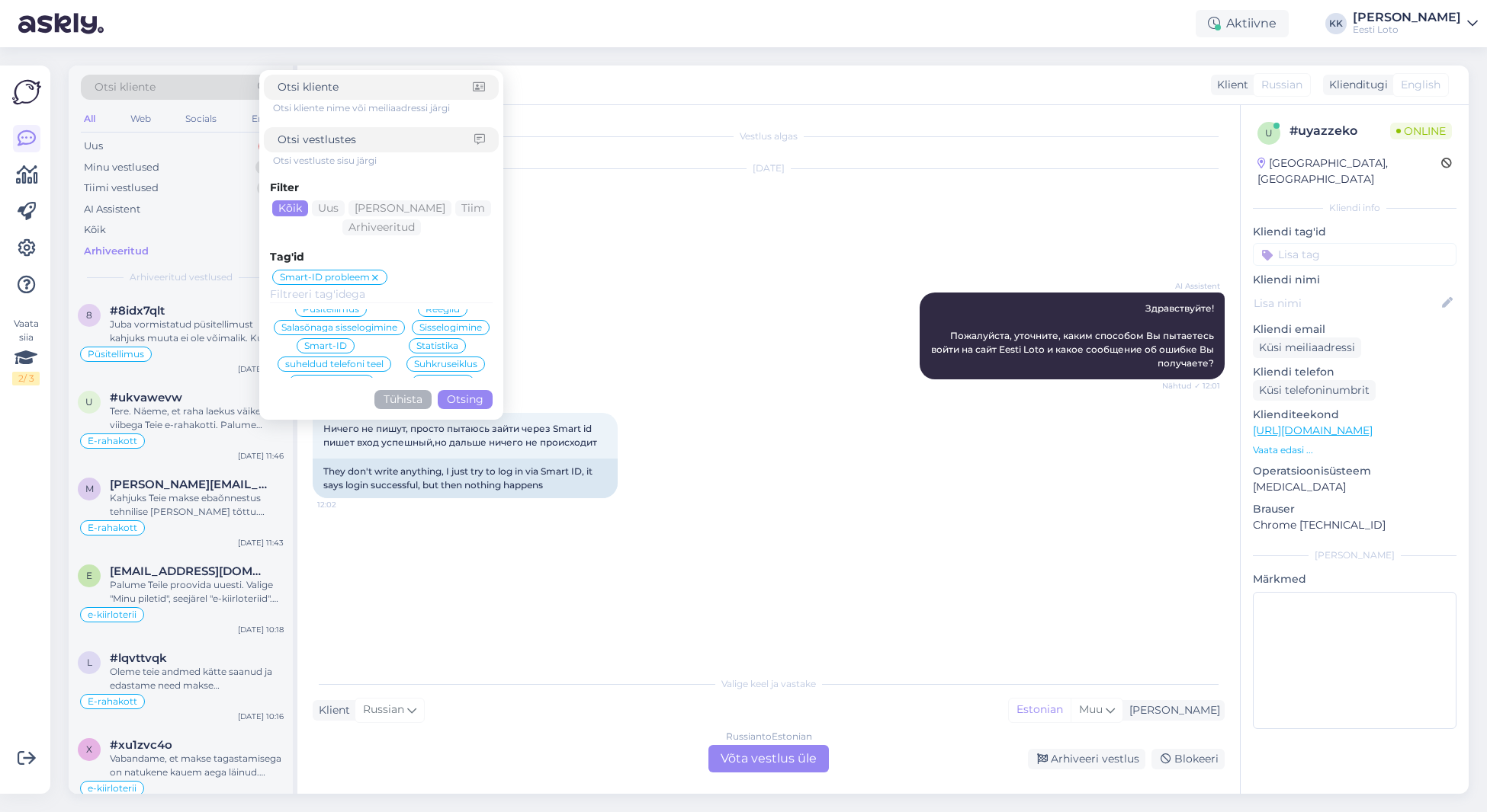
click at [473, 400] on button "Otsing" at bounding box center [465, 399] width 55 height 19
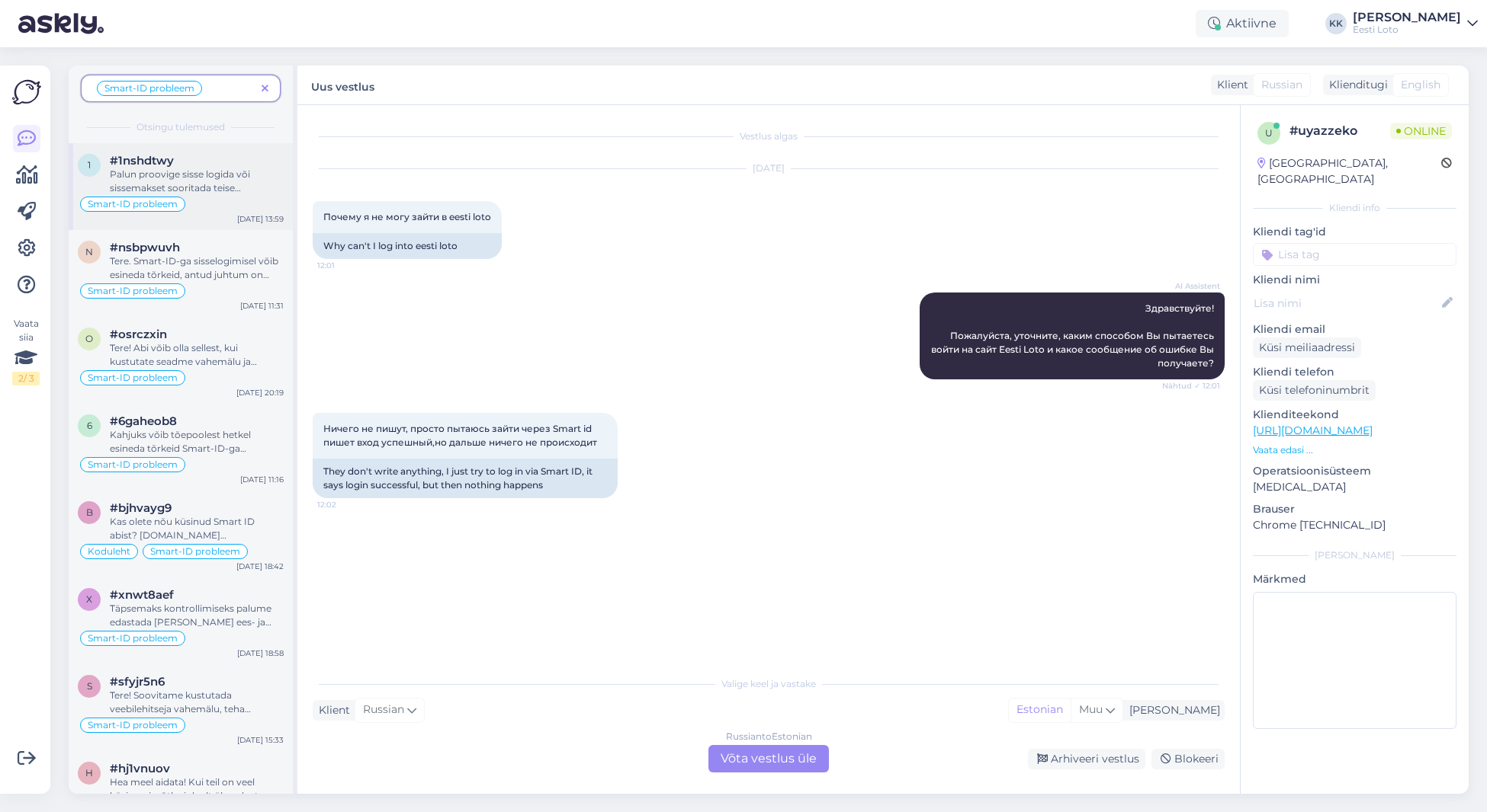
click at [161, 179] on div "Palun proovige sisse logida või sissemakset sooritada teise veebilehitsejaga. L…" at bounding box center [196, 182] width 174 height 28
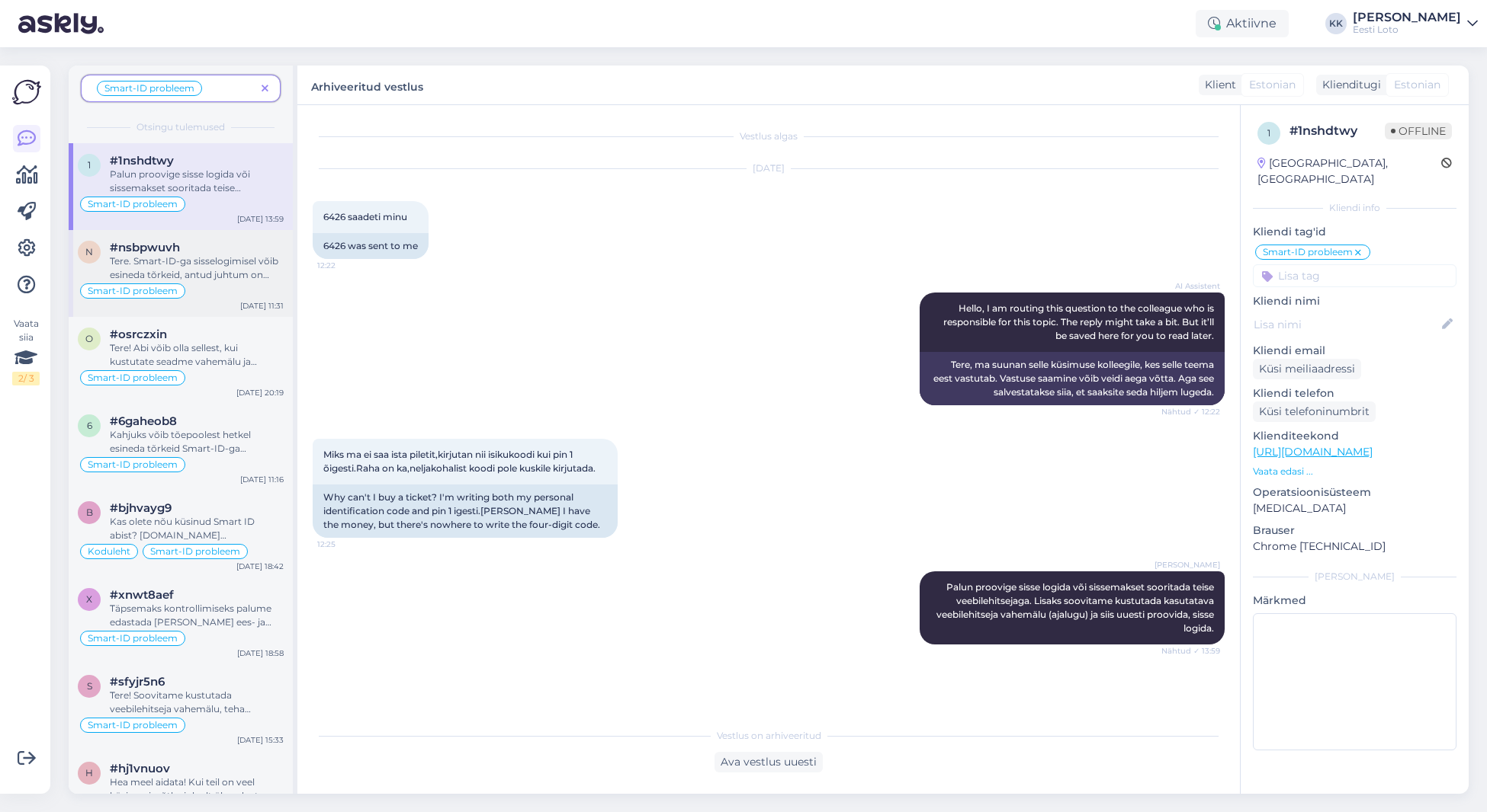
click at [230, 272] on div "Tere. Smart-ID-ga sisselogimisel võib esineda tõrkeid, antud juhtum on juba mei…" at bounding box center [196, 269] width 174 height 28
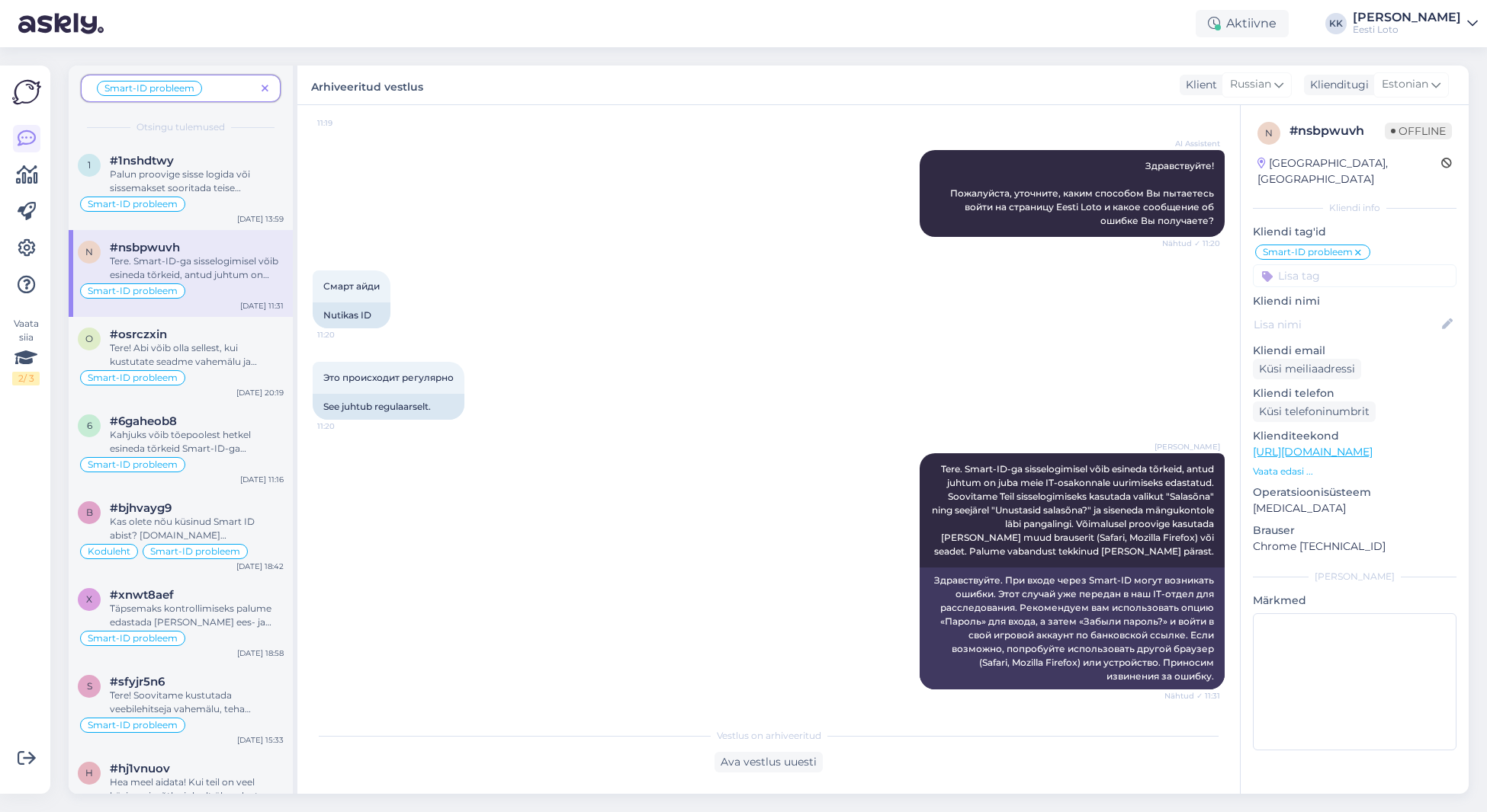
scroll to position [1490, 0]
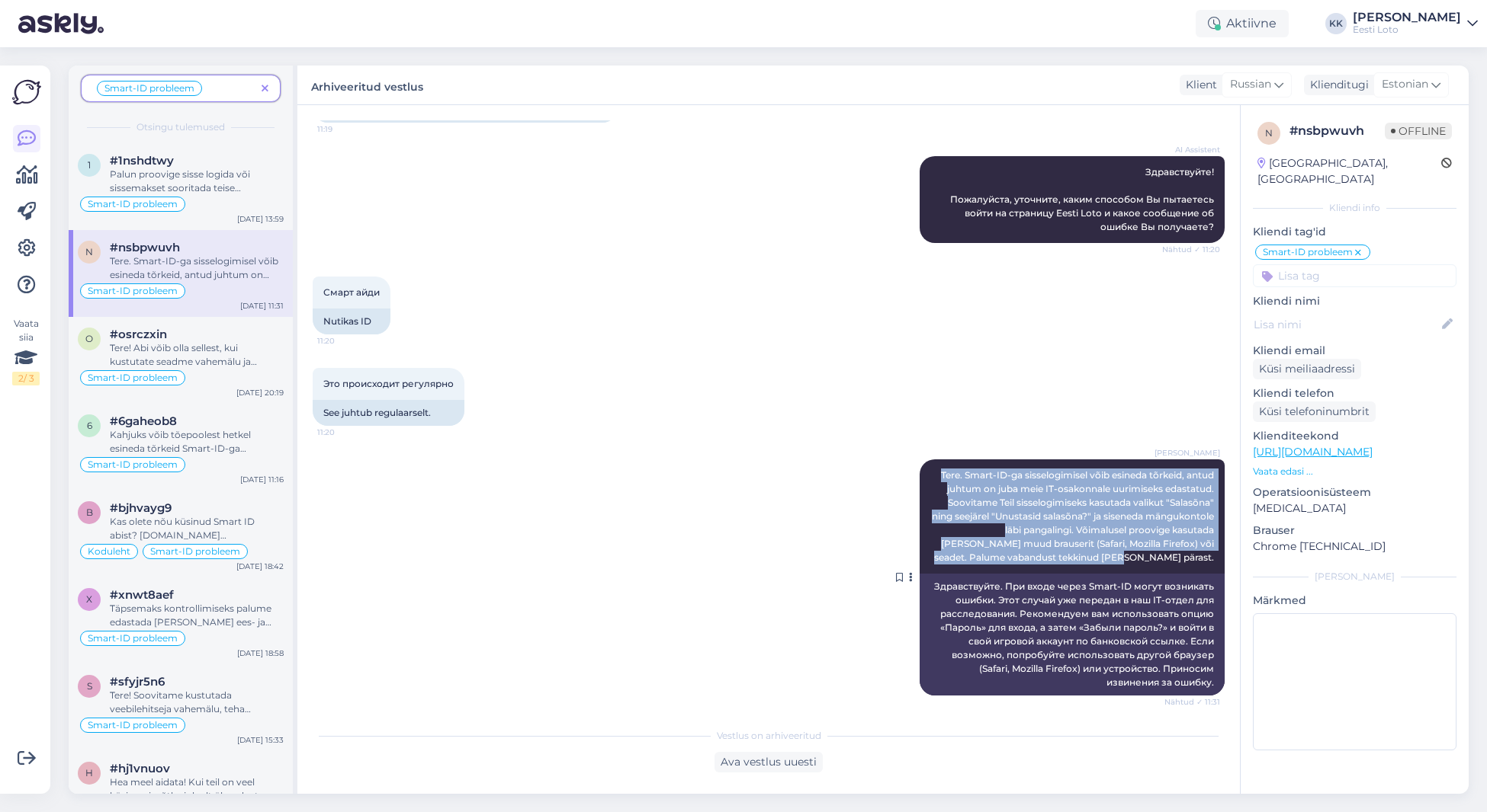
drag, startPoint x: 937, startPoint y: 473, endPoint x: 1206, endPoint y: 560, distance: 282.7
click at [1211, 559] on div "[PERSON_NAME] Tere. Smart-ID-ga sisselogimisel võib esineda tõrkeid, antud juht…" at bounding box center [1072, 516] width 305 height 114
copy span "Tere. Smart-ID-ga sisselogimisel võib esineda tõrkeid, antud juhtum on juba mei…"
drag, startPoint x: 266, startPoint y: 85, endPoint x: 265, endPoint y: 102, distance: 17.0
click at [266, 85] on icon at bounding box center [265, 89] width 7 height 11
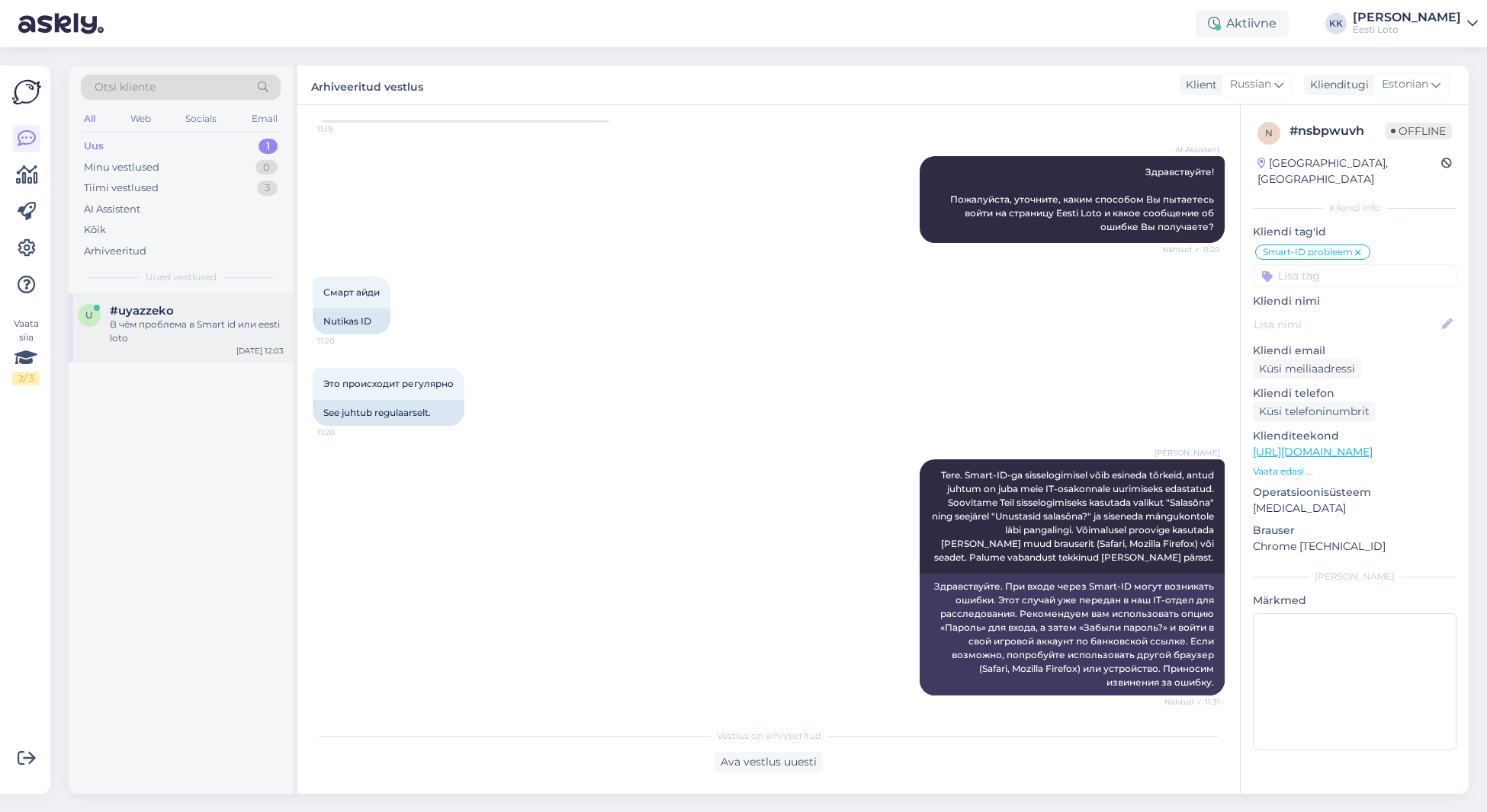
click at [171, 314] on span "#uyazzeko" at bounding box center [141, 311] width 64 height 14
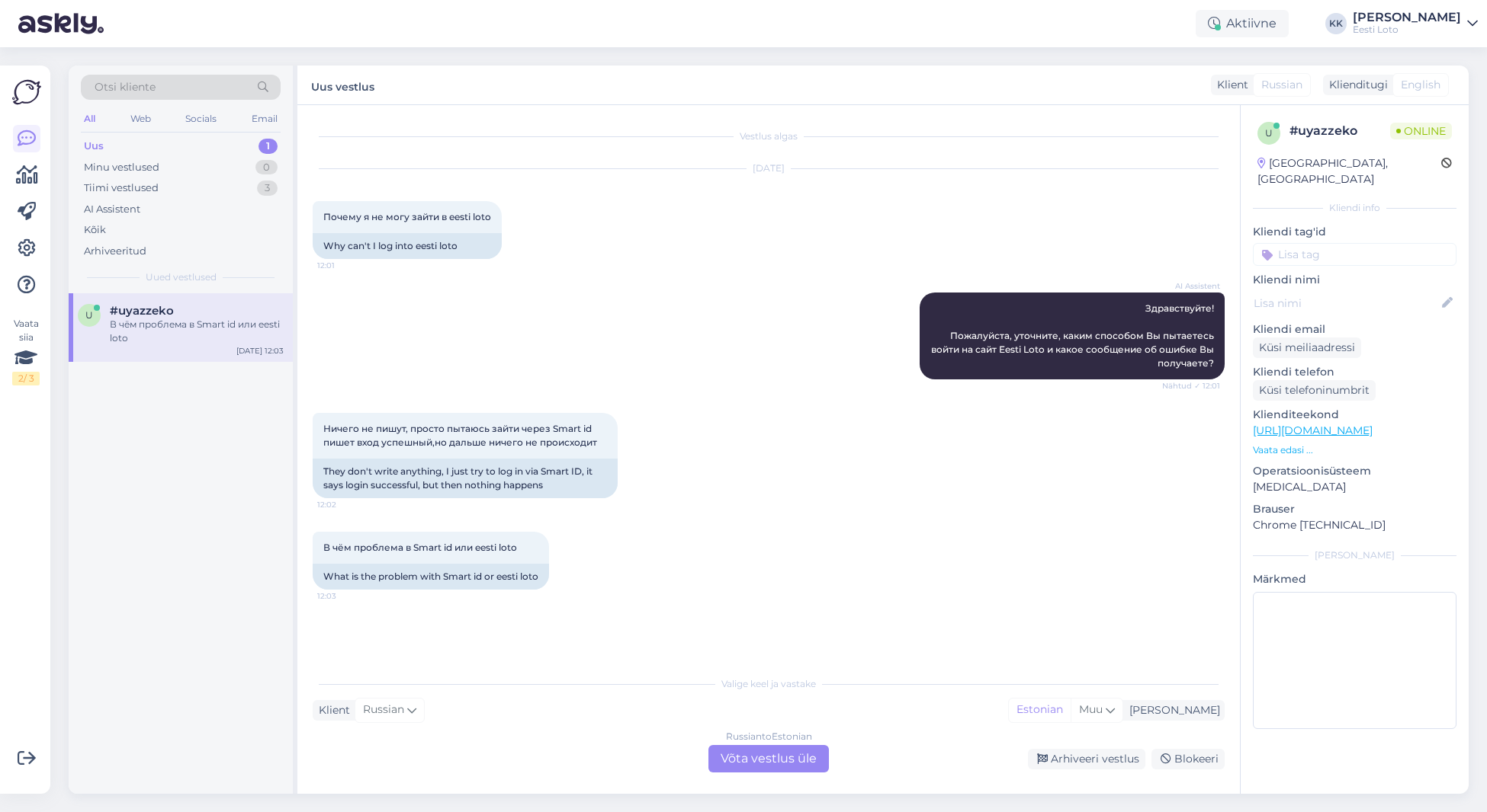
click at [763, 763] on div "Russian to Estonian Võta vestlus üle" at bounding box center [768, 759] width 120 height 28
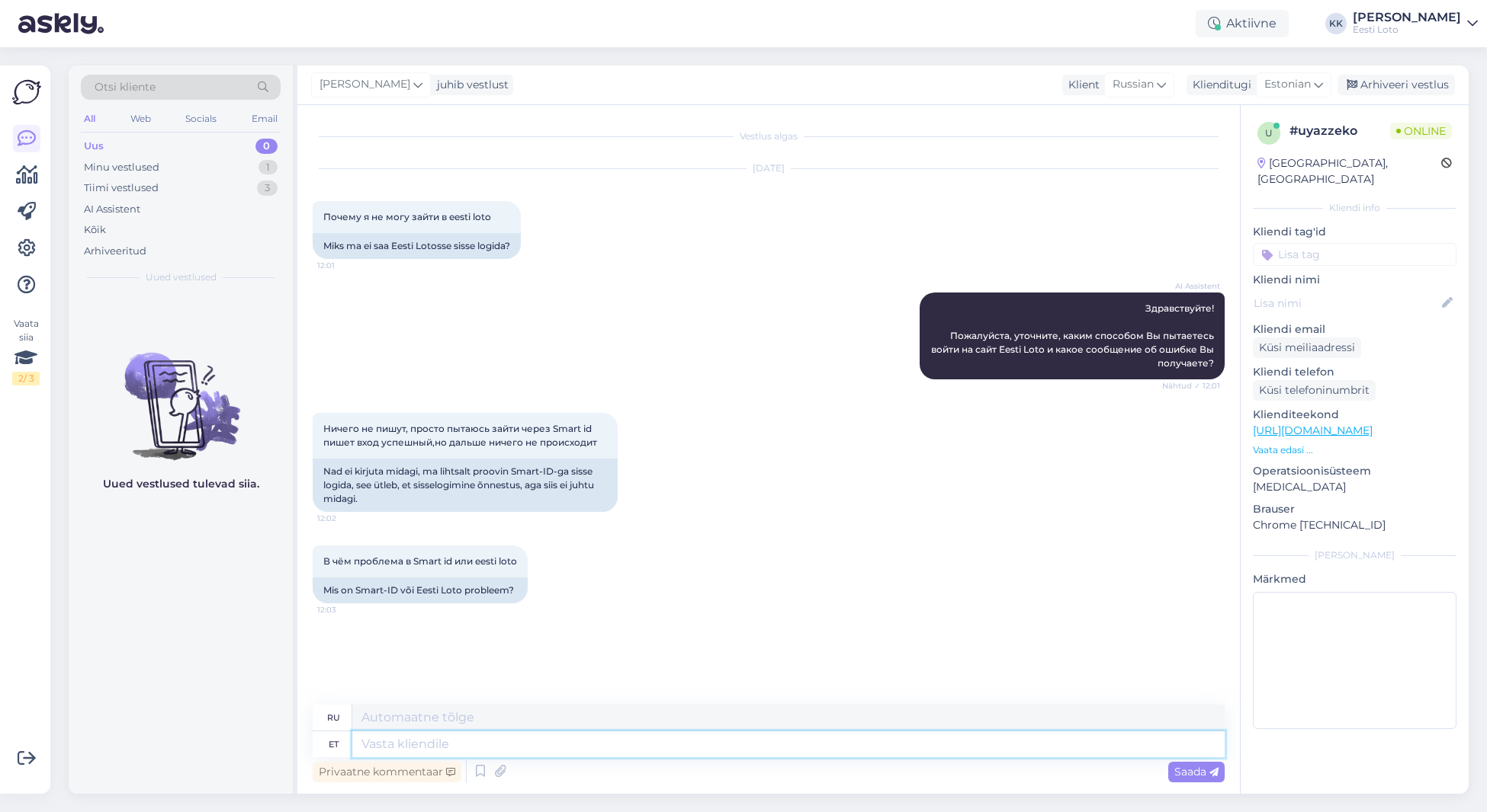
click at [653, 740] on textarea at bounding box center [788, 744] width 872 height 26
paste textarea "Tere. Smart-ID-ga sisselogimisel võib esineda tõrkeid, antud juhtum on juba mei…"
type textarea "Tere. Smart-ID-ga sisselogimisel võib esineda tõrkeid, antud juhtum on juba mei…"
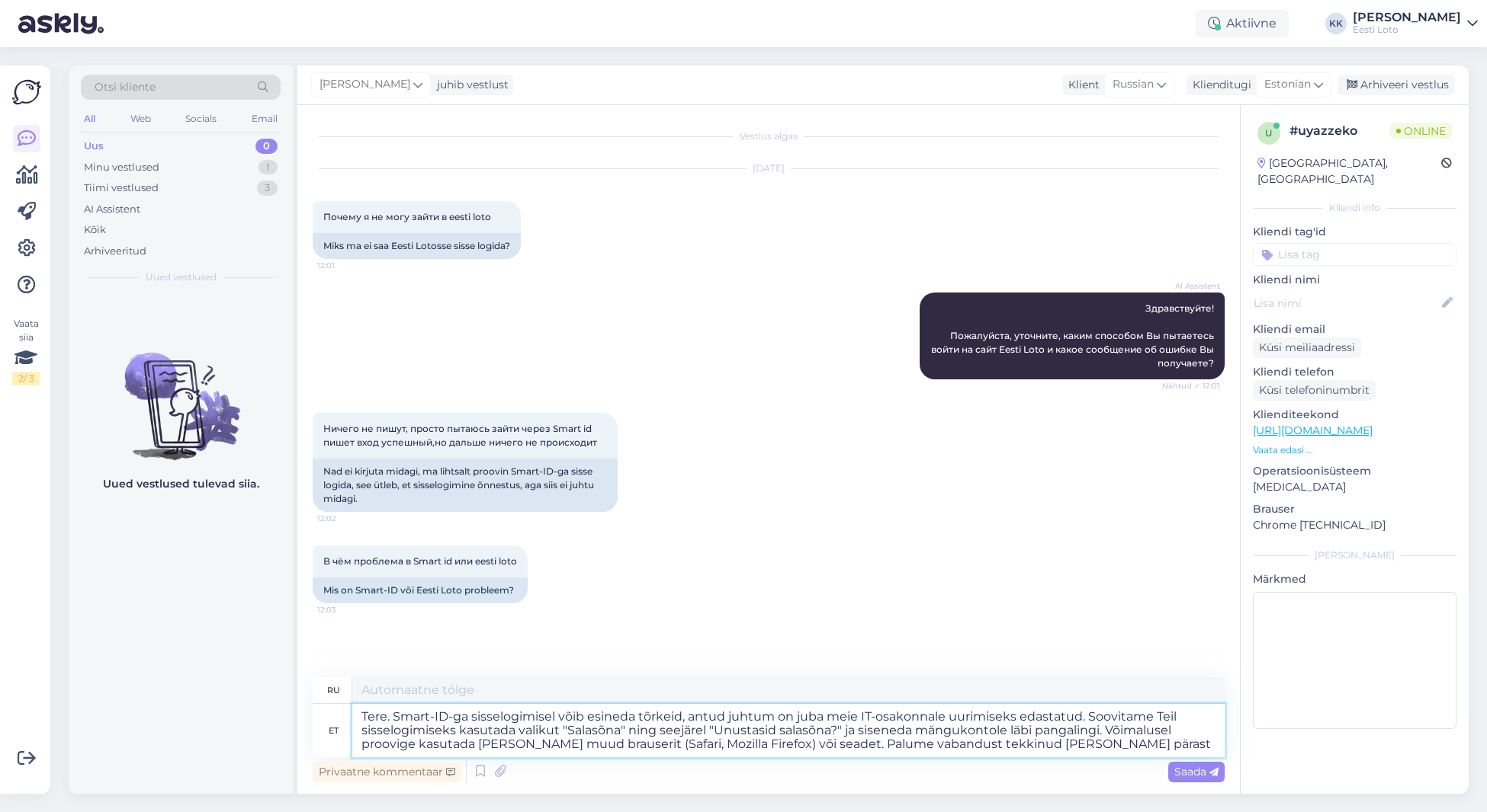
type textarea "Здравствуйте. При входе через Smart-ID могут возникать ошибки. Этот случай уже …"
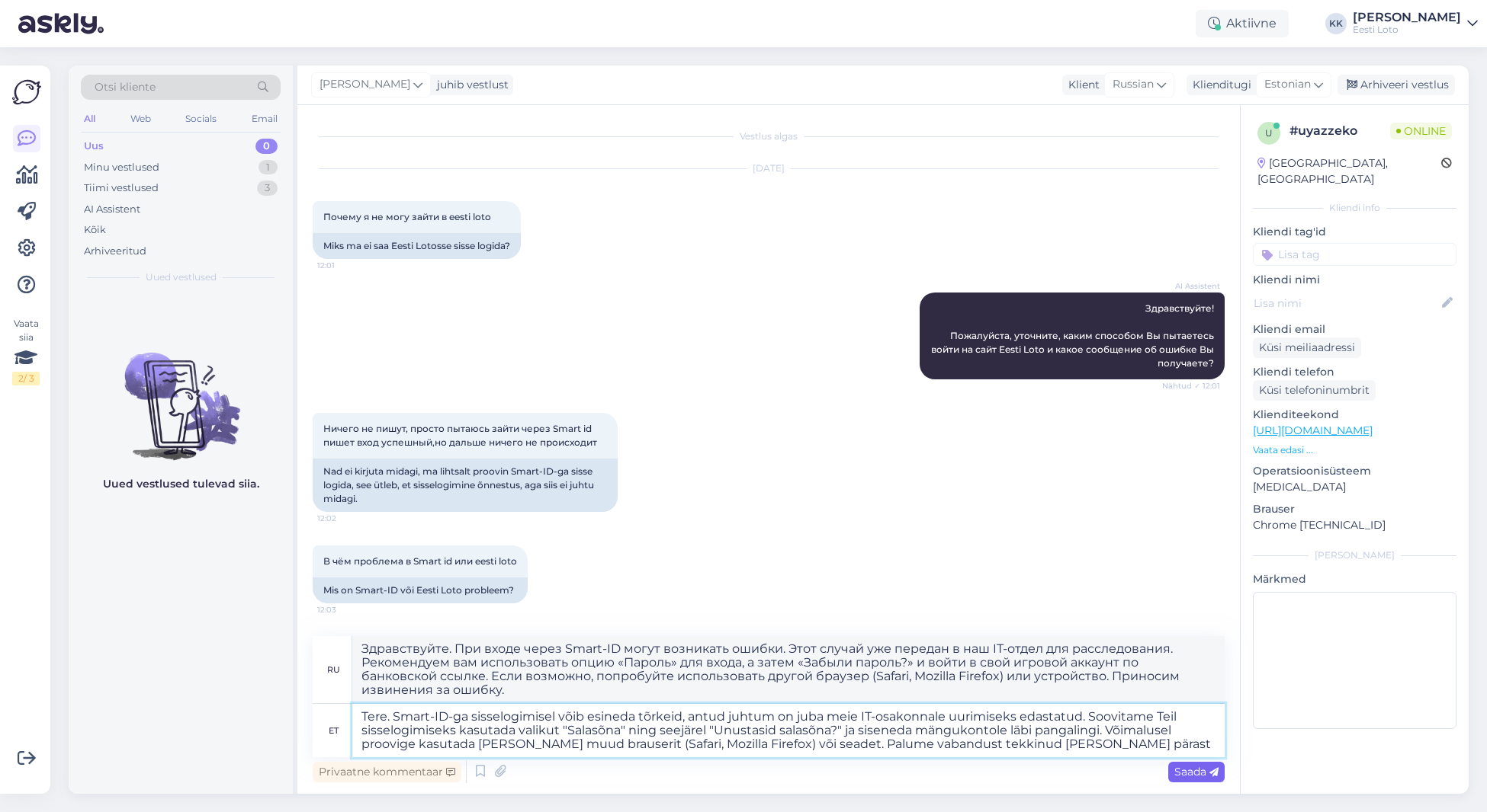
type textarea "Tere. Smart-ID-ga sisselogimisel võib esineda tõrkeid, antud juhtum on juba mei…"
click at [1190, 768] on span "Saada" at bounding box center [1196, 772] width 44 height 14
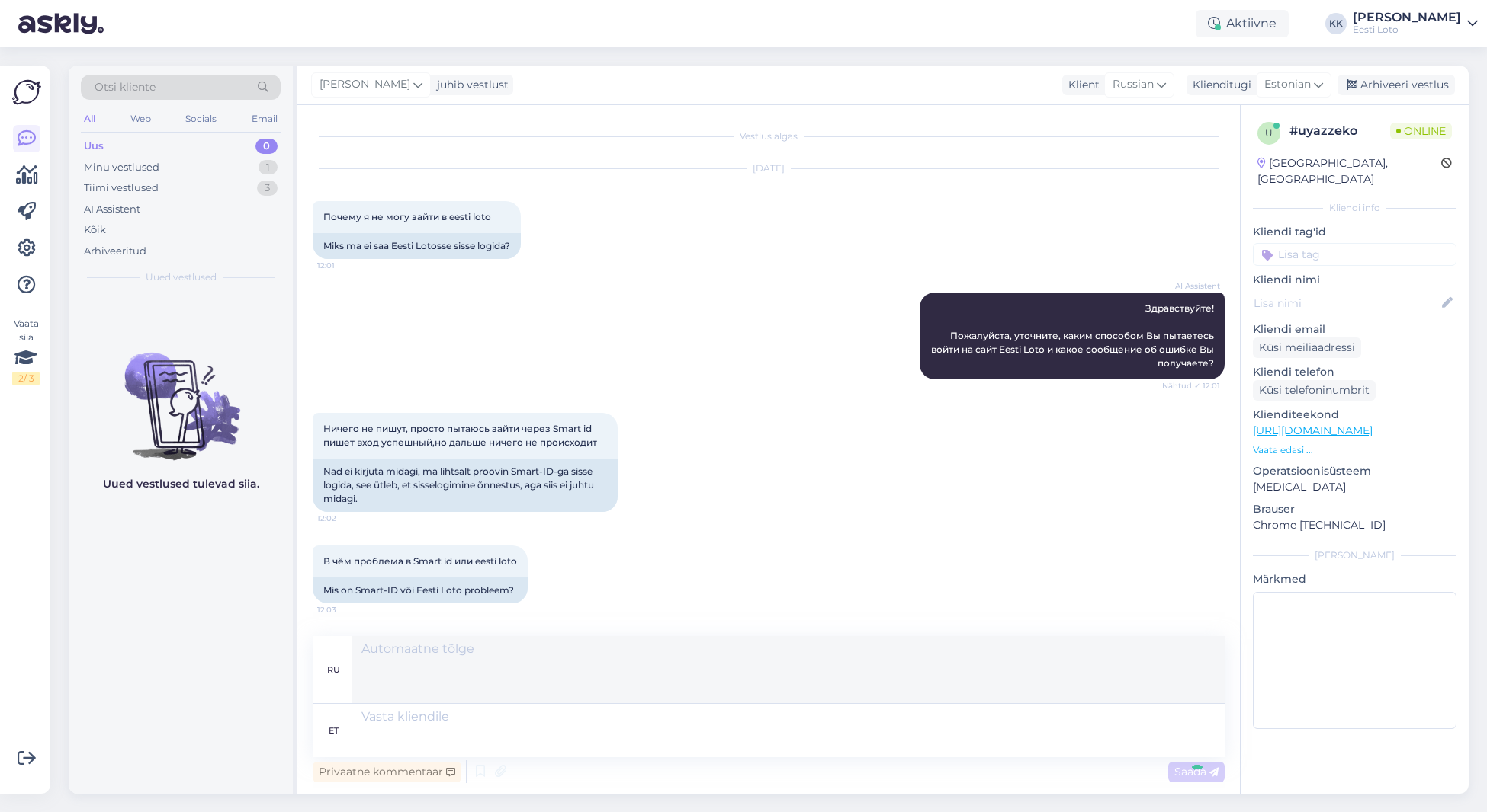
scroll to position [199, 0]
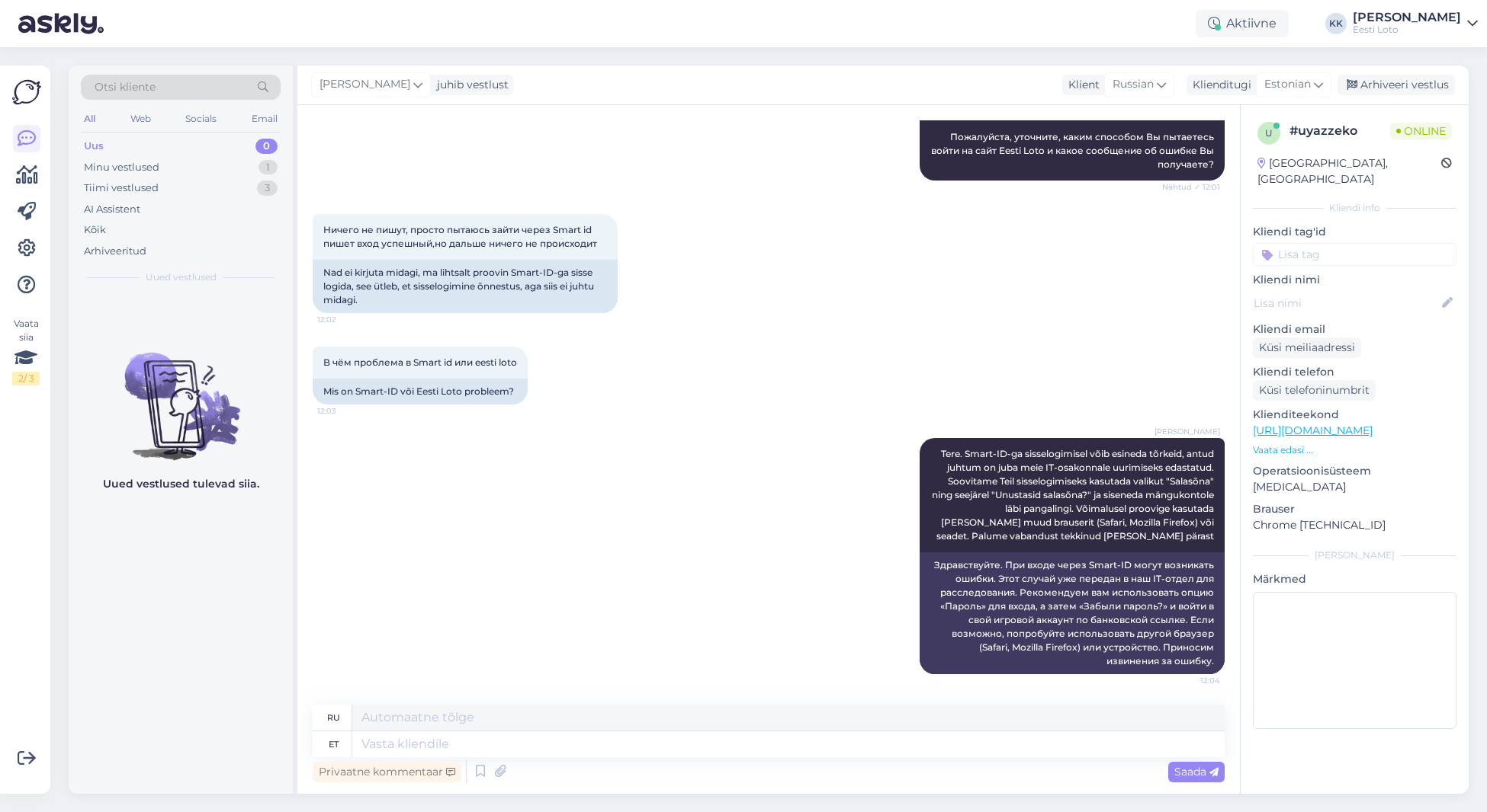
click at [1408, 243] on input at bounding box center [1354, 254] width 204 height 23
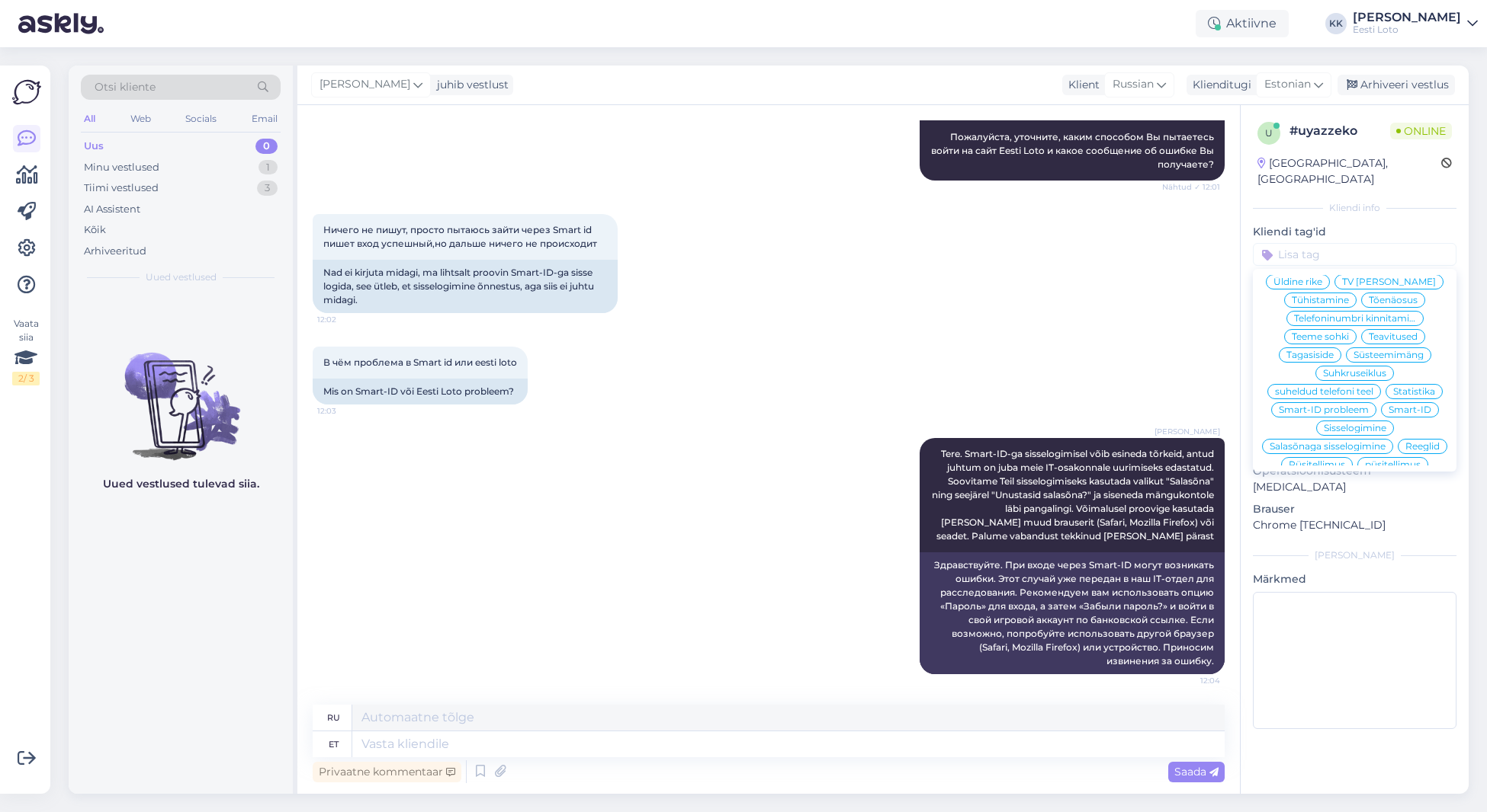
scroll to position [105, 0]
click at [1355, 406] on span "Smart-ID probleem" at bounding box center [1323, 410] width 90 height 9
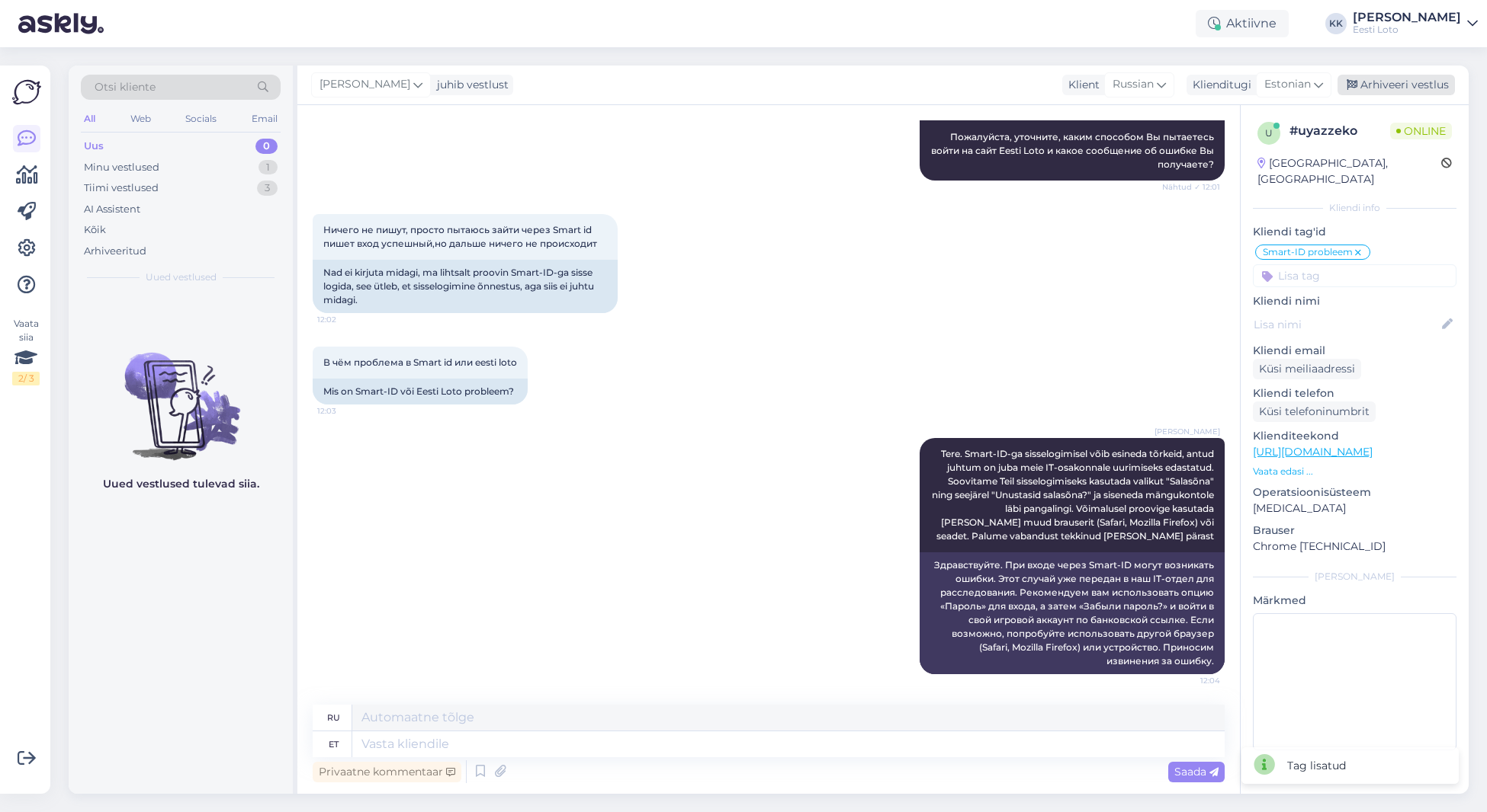
click at [1401, 86] on div "Arhiveeri vestlus" at bounding box center [1395, 85] width 117 height 21
